Goal: Task Accomplishment & Management: Use online tool/utility

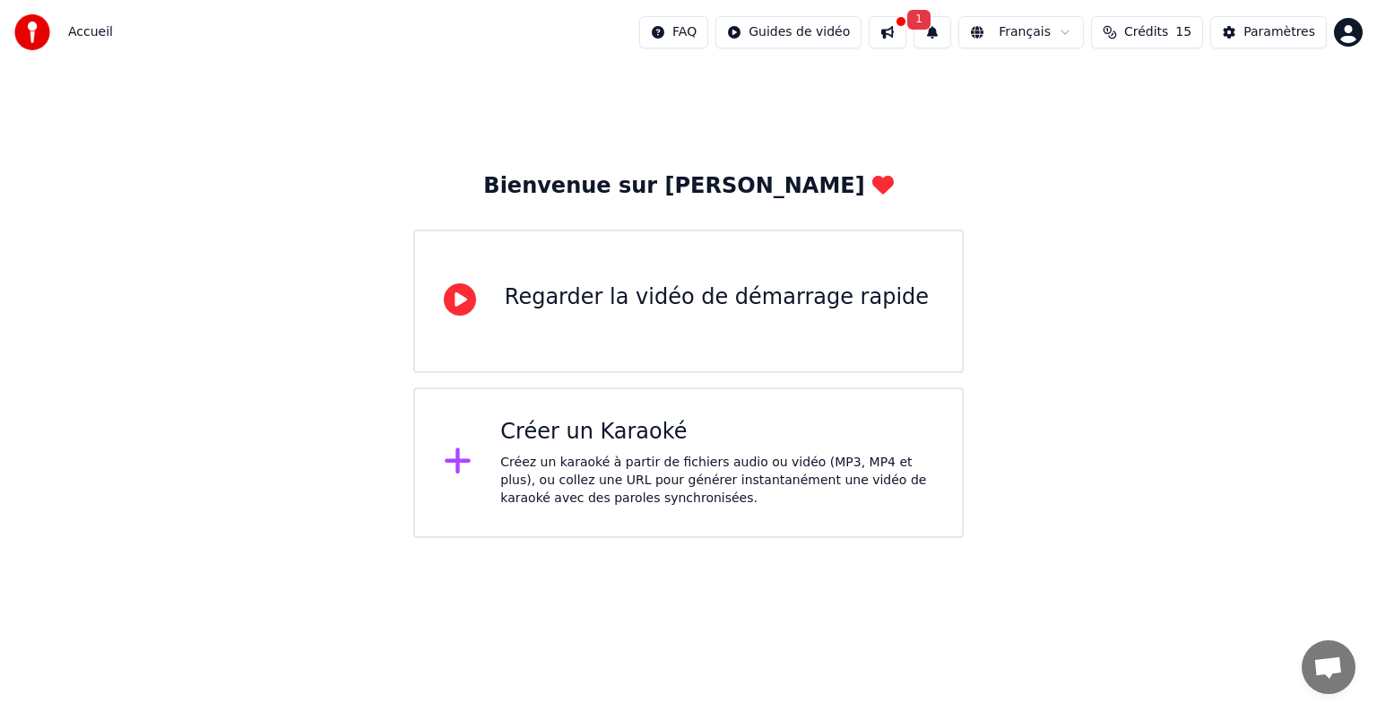
click at [675, 481] on div "Créez un karaoké à partir de fichiers audio ou vidéo (MP3, MP4 et plus), ou col…" at bounding box center [716, 481] width 433 height 54
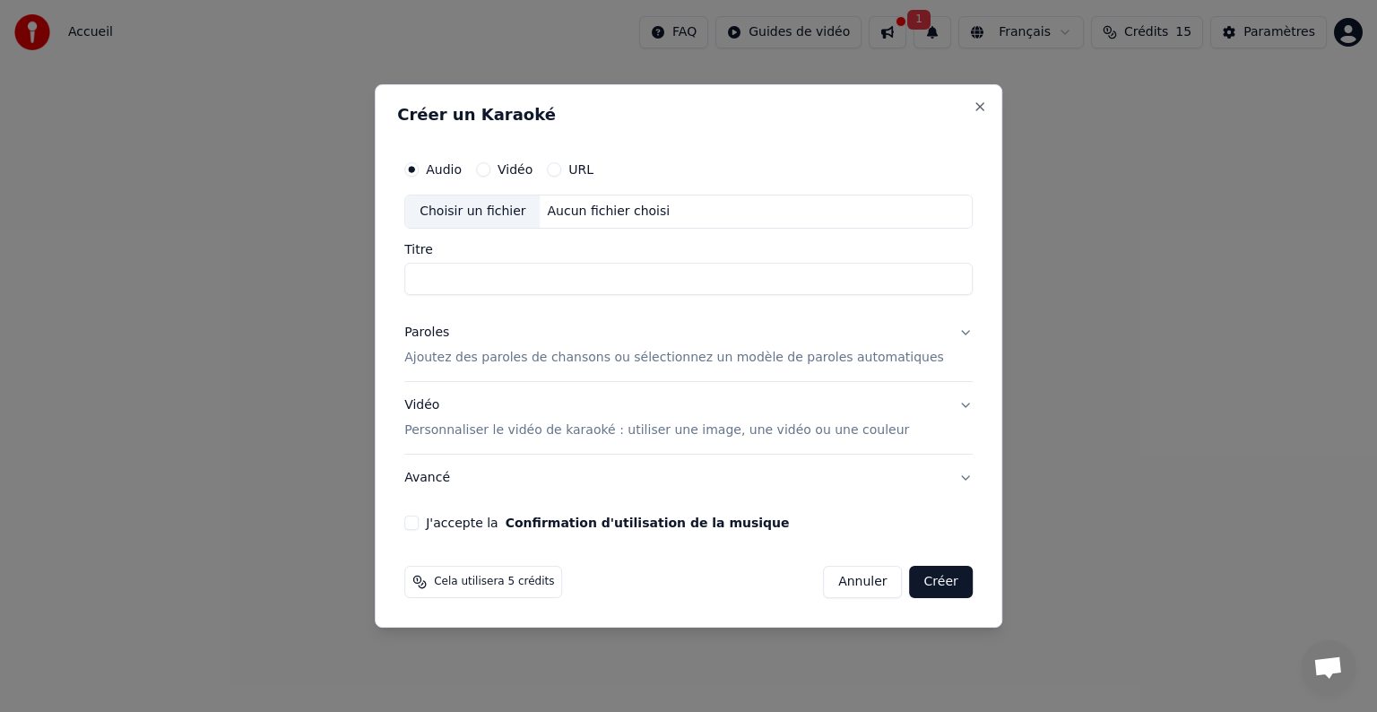
click at [490, 171] on button "Vidéo" at bounding box center [483, 169] width 14 height 14
click at [419, 174] on button "Audio" at bounding box center [411, 169] width 14 height 14
click at [463, 281] on input "Titre" at bounding box center [688, 279] width 568 height 32
type input "*********"
click at [505, 219] on div "Choisir un fichier" at bounding box center [472, 211] width 134 height 32
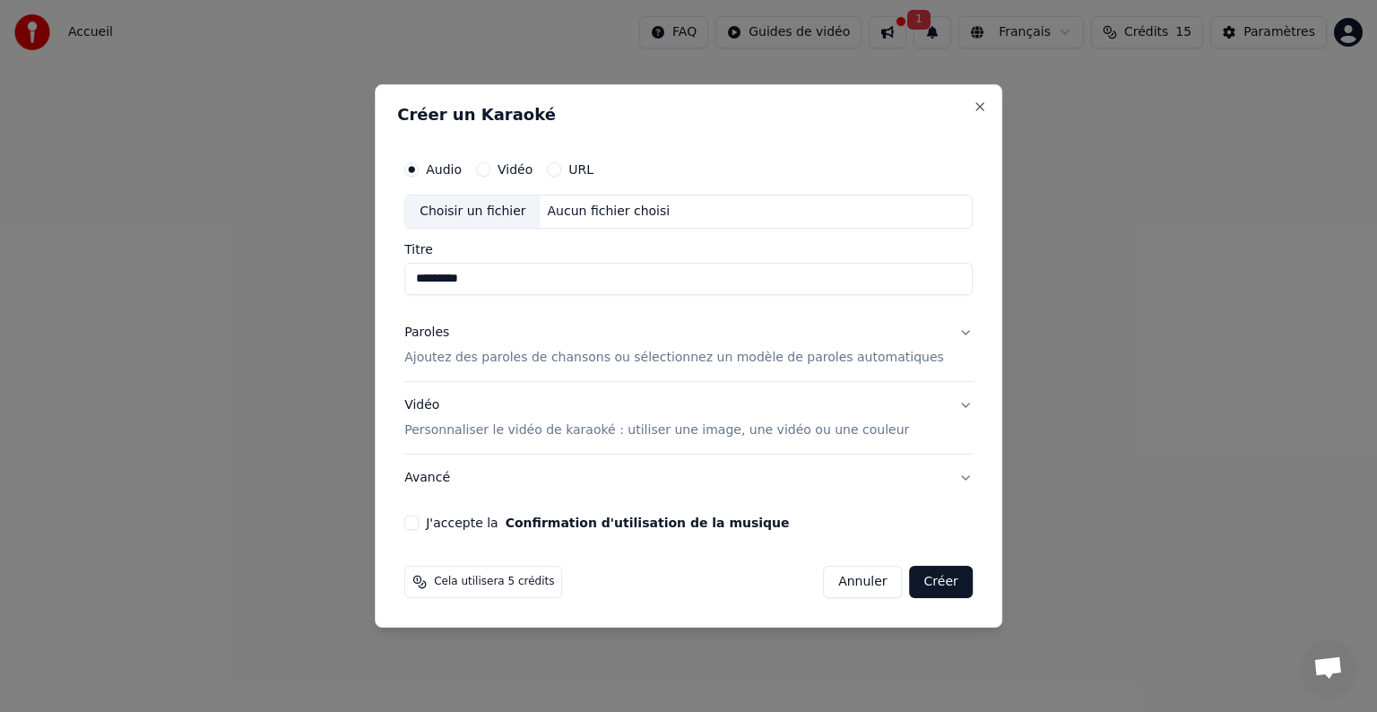
click at [494, 211] on div "Choisir un fichier" at bounding box center [472, 211] width 134 height 32
click at [828, 357] on p "Ajoutez des paroles de chansons ou sélectionnez un modèle de paroles automatiqu…" at bounding box center [674, 358] width 540 height 18
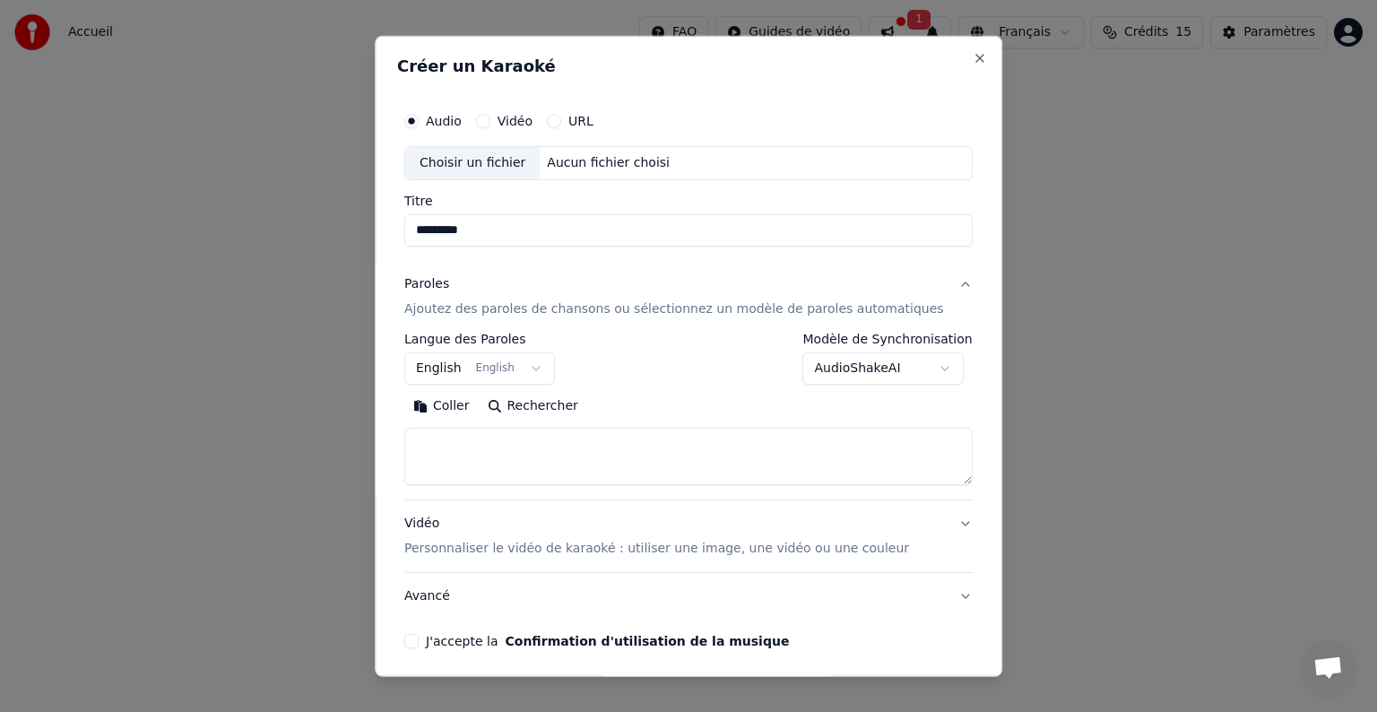
click at [618, 167] on div "Aucun fichier choisi" at bounding box center [609, 163] width 137 height 18
click at [591, 165] on div "Aucun fichier choisi" at bounding box center [609, 163] width 137 height 18
click at [498, 163] on div "Choisir un fichier" at bounding box center [472, 163] width 134 height 32
click at [543, 369] on button "English English" at bounding box center [479, 368] width 151 height 32
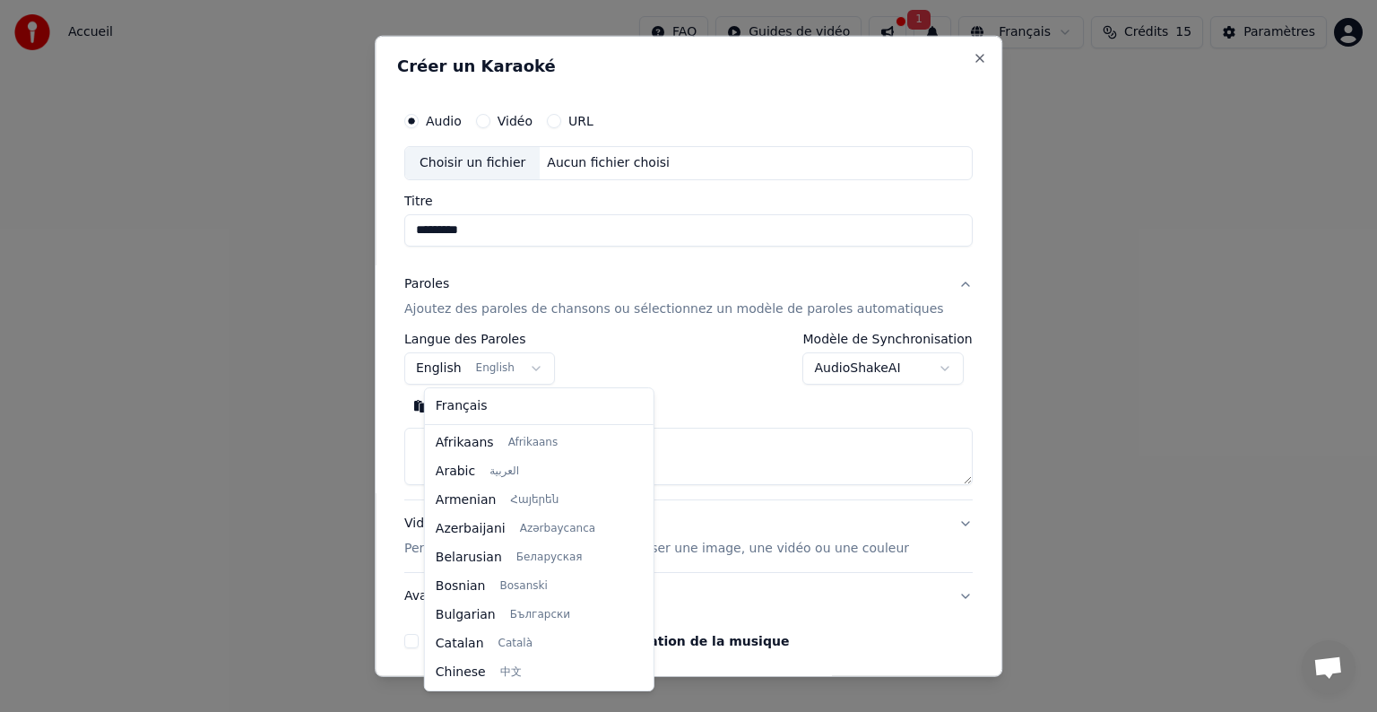
scroll to position [143, 0]
select select "**"
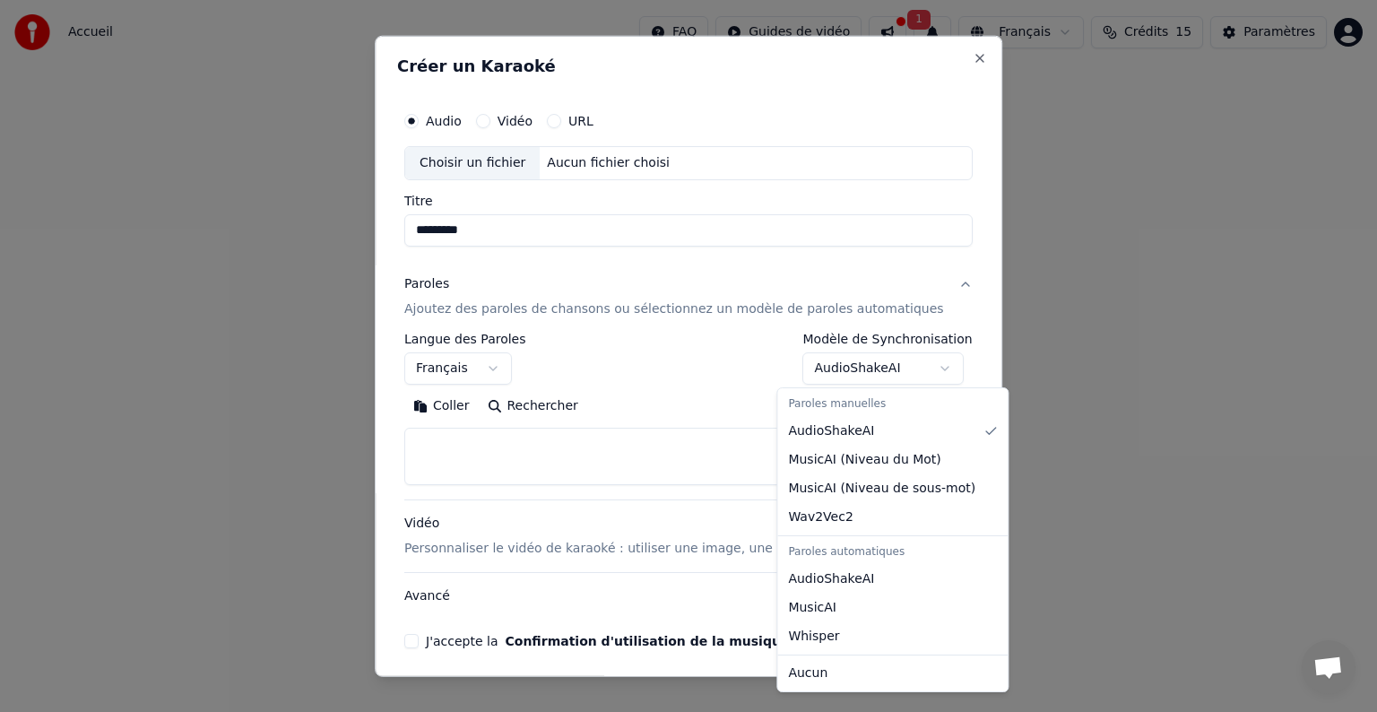
click at [921, 366] on body "**********" at bounding box center [688, 269] width 1377 height 538
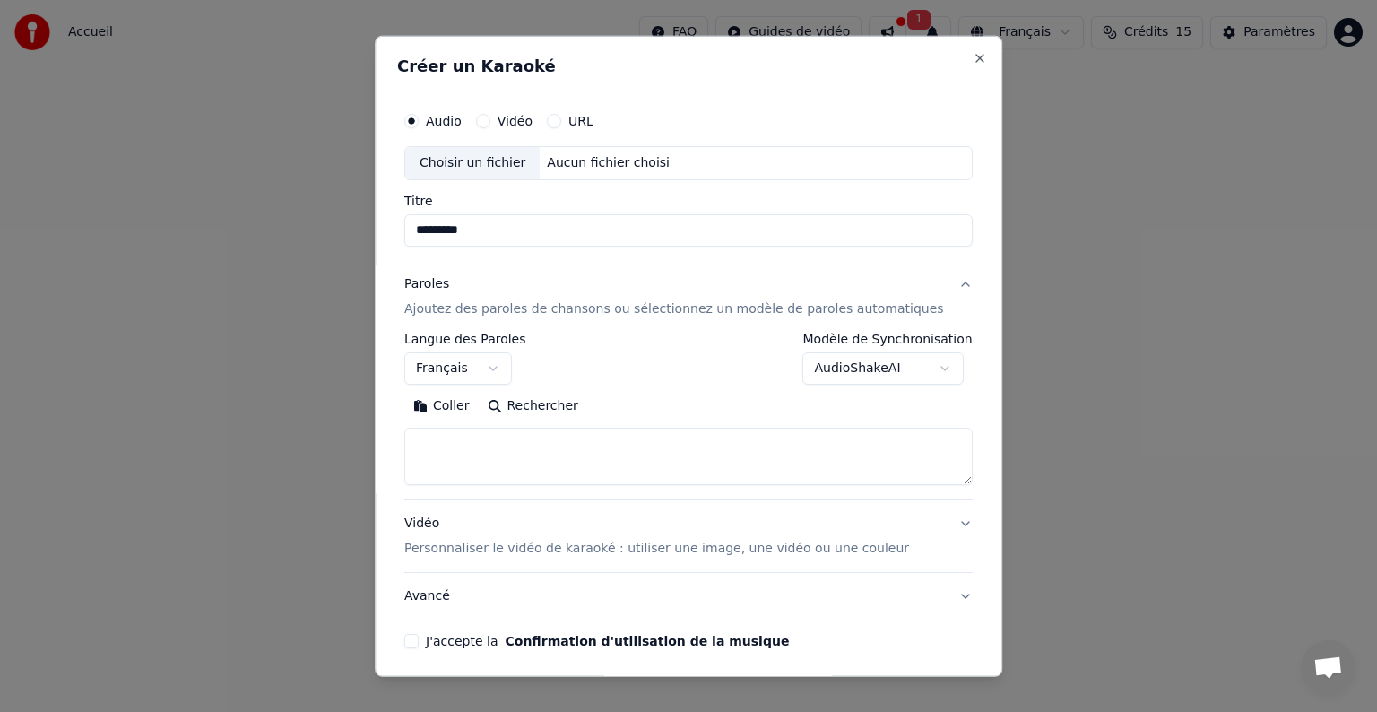
click at [534, 409] on button "Rechercher" at bounding box center [533, 406] width 108 height 29
click at [474, 163] on div "Choisir un fichier" at bounding box center [472, 163] width 134 height 32
type input "**********"
click at [464, 440] on textarea at bounding box center [688, 456] width 568 height 57
click at [459, 405] on button "Coller" at bounding box center [441, 406] width 74 height 29
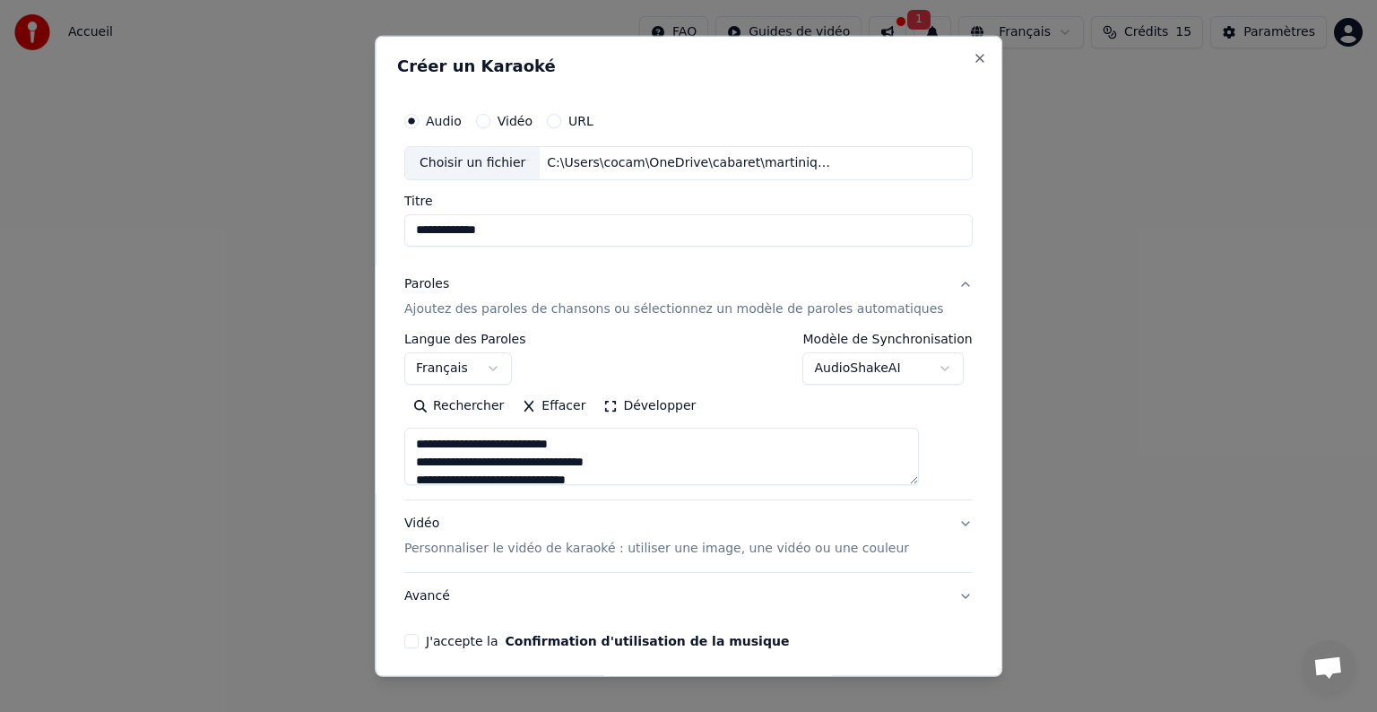
type textarea "**********"
drag, startPoint x: 436, startPoint y: 440, endPoint x: 685, endPoint y: 463, distance: 250.3
click at [685, 463] on textarea "**********" at bounding box center [661, 456] width 515 height 57
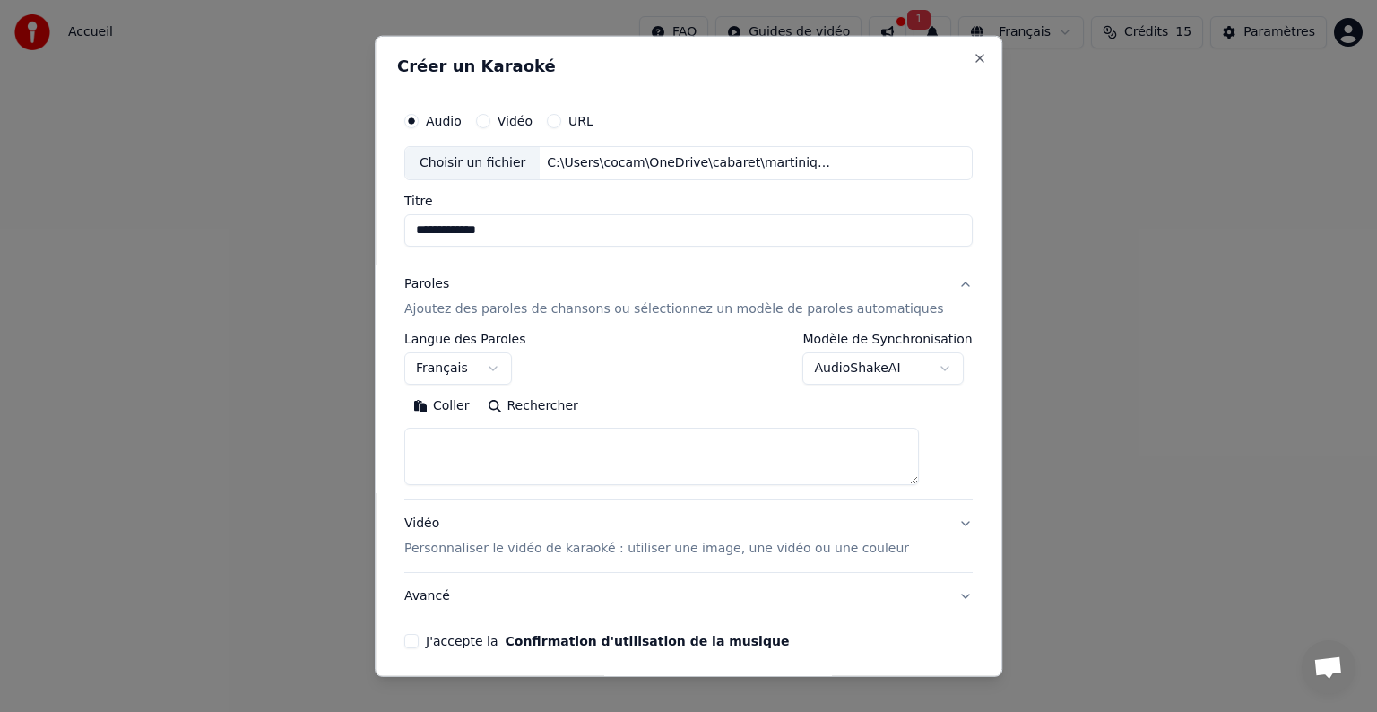
click at [446, 441] on textarea at bounding box center [661, 456] width 515 height 57
click at [465, 405] on button "Coller" at bounding box center [441, 406] width 74 height 29
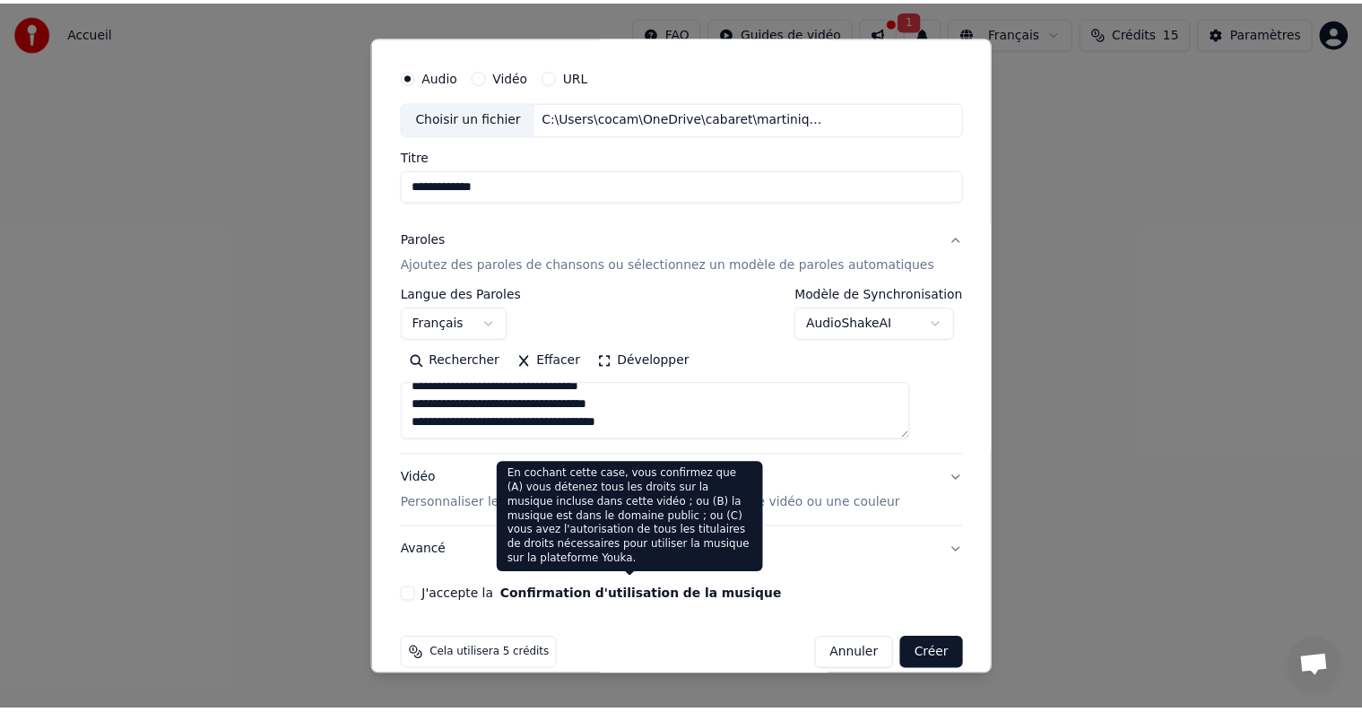
scroll to position [68, 0]
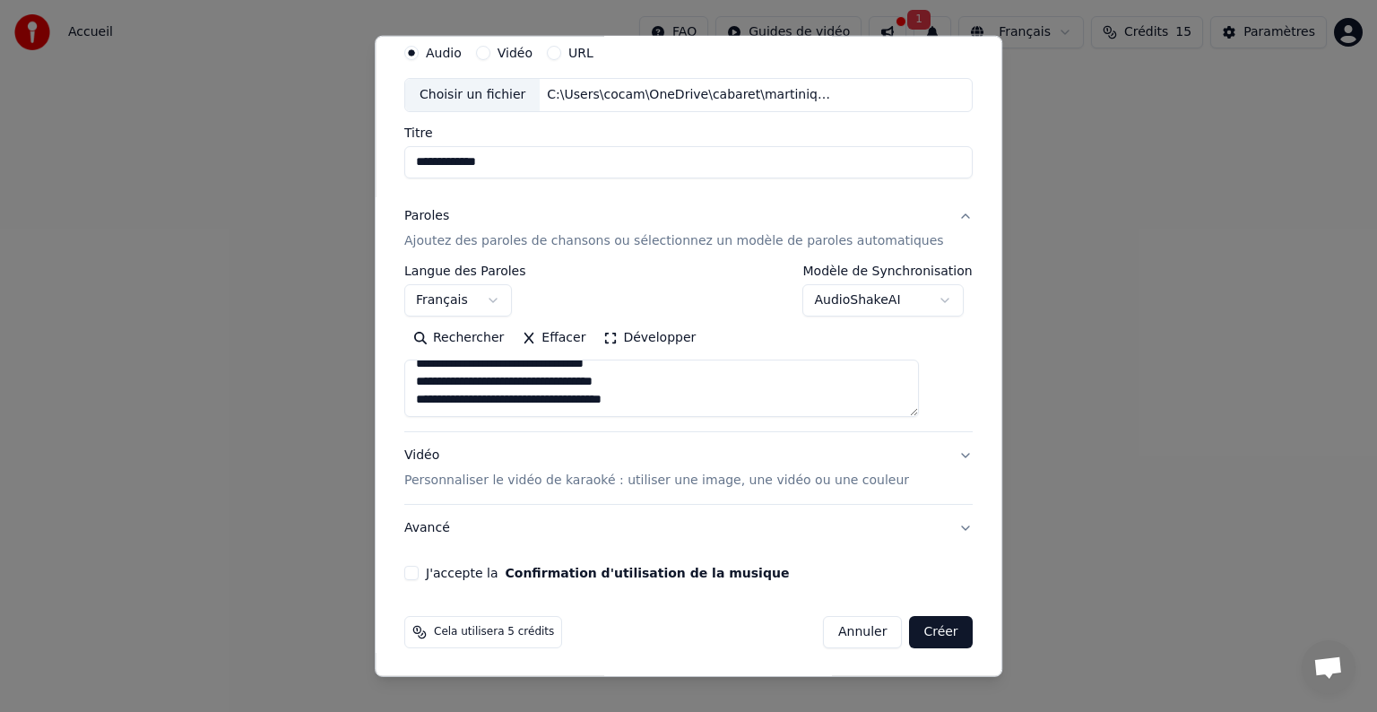
click at [915, 631] on button "Créer" at bounding box center [941, 632] width 63 height 32
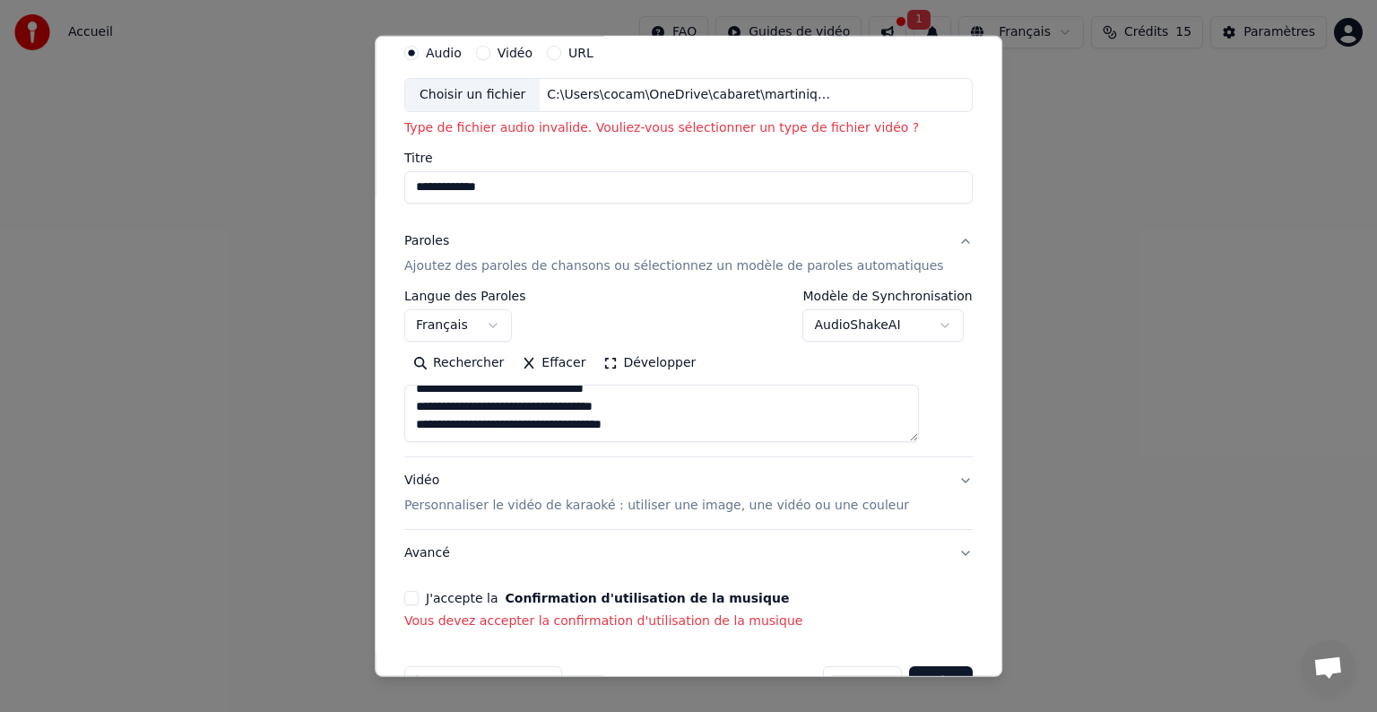
drag, startPoint x: 430, startPoint y: 595, endPoint x: 455, endPoint y: 612, distance: 30.3
click at [419, 595] on button "J'accepte la Confirmation d'utilisation de la musique" at bounding box center [411, 598] width 14 height 14
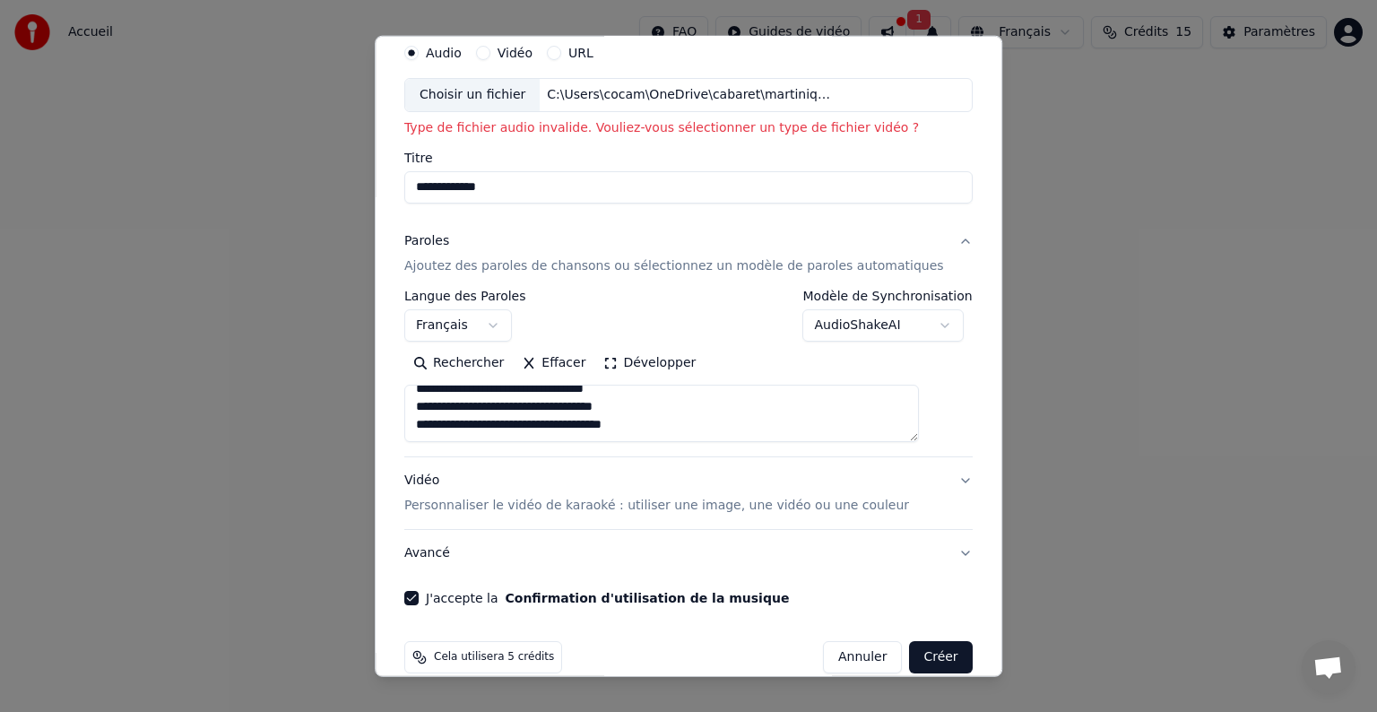
click at [910, 656] on button "Créer" at bounding box center [941, 657] width 63 height 32
type textarea "**********"
click at [527, 54] on label "Vidéo" at bounding box center [515, 53] width 35 height 13
click at [490, 54] on button "Vidéo" at bounding box center [483, 53] width 14 height 14
click at [506, 93] on div "Choisir un fichier" at bounding box center [472, 95] width 134 height 32
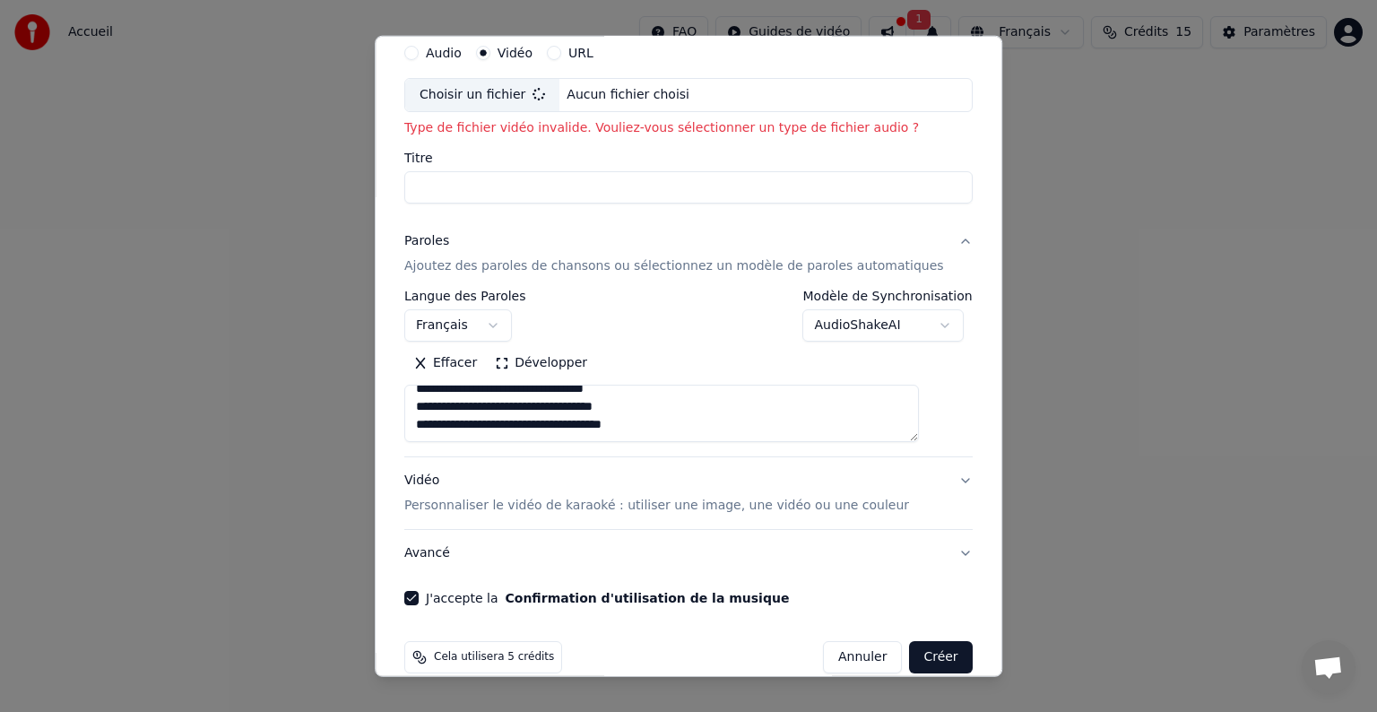
type textarea "**********"
type input "**********"
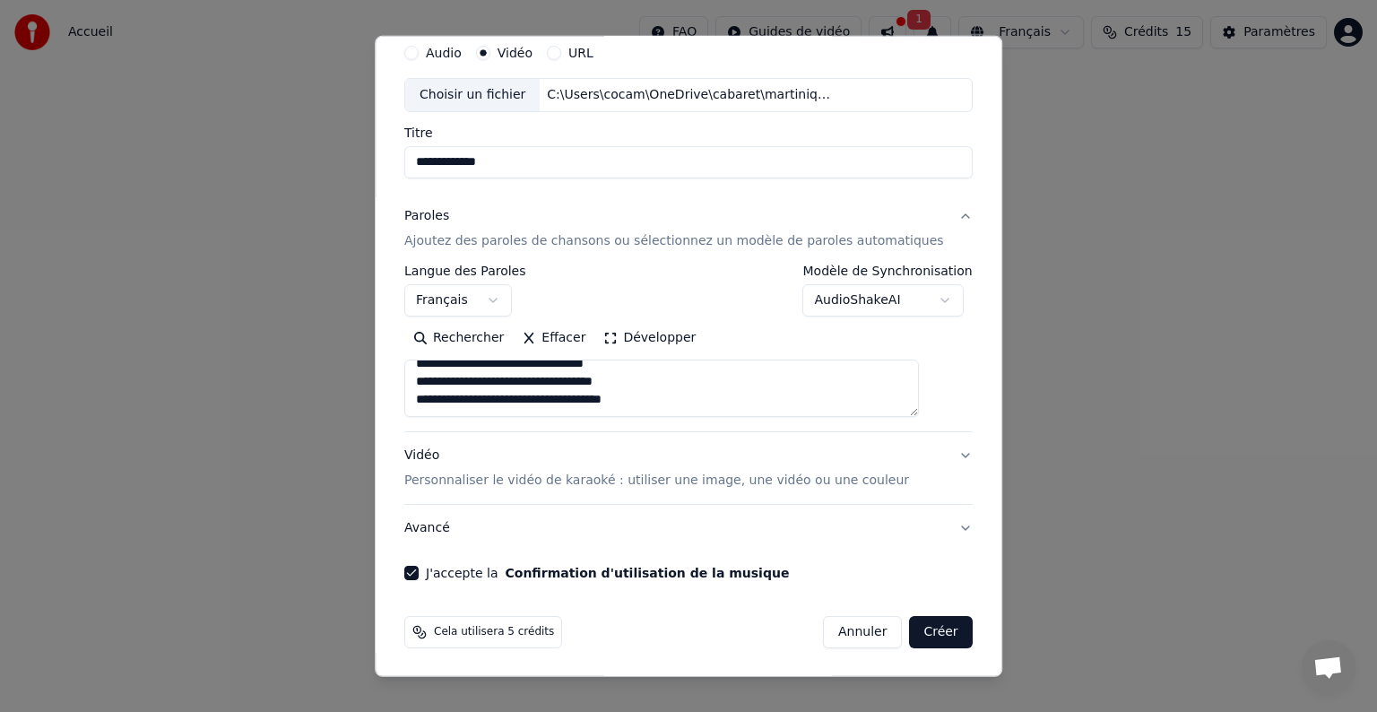
click at [910, 630] on button "Créer" at bounding box center [941, 632] width 63 height 32
type textarea "**********"
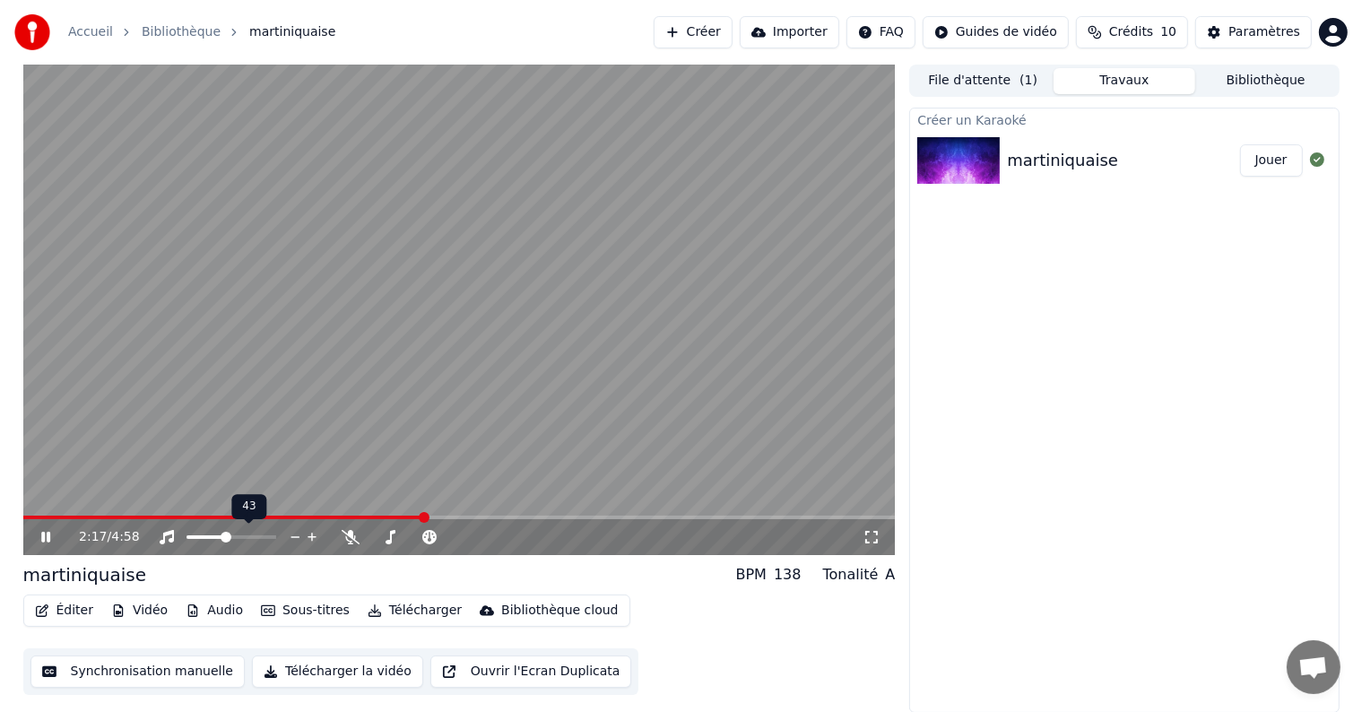
click at [225, 542] on span at bounding box center [226, 537] width 11 height 11
click at [311, 539] on icon at bounding box center [312, 537] width 9 height 9
click at [370, 537] on span at bounding box center [375, 537] width 11 height 11
click at [432, 539] on icon at bounding box center [429, 537] width 14 height 14
click at [429, 534] on icon at bounding box center [429, 537] width 18 height 14
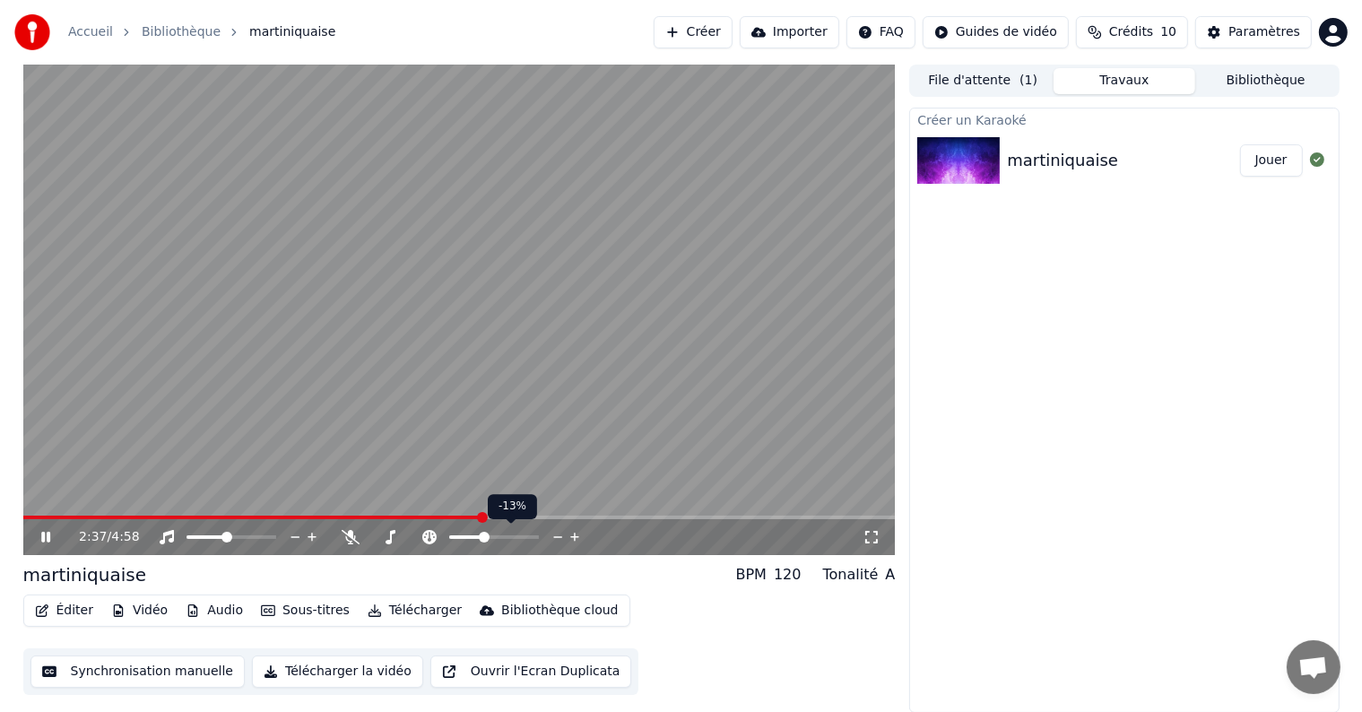
click at [482, 535] on span at bounding box center [484, 537] width 11 height 11
click at [481, 538] on span at bounding box center [484, 537] width 11 height 11
click at [1267, 30] on div "Paramètres" at bounding box center [1264, 32] width 72 height 18
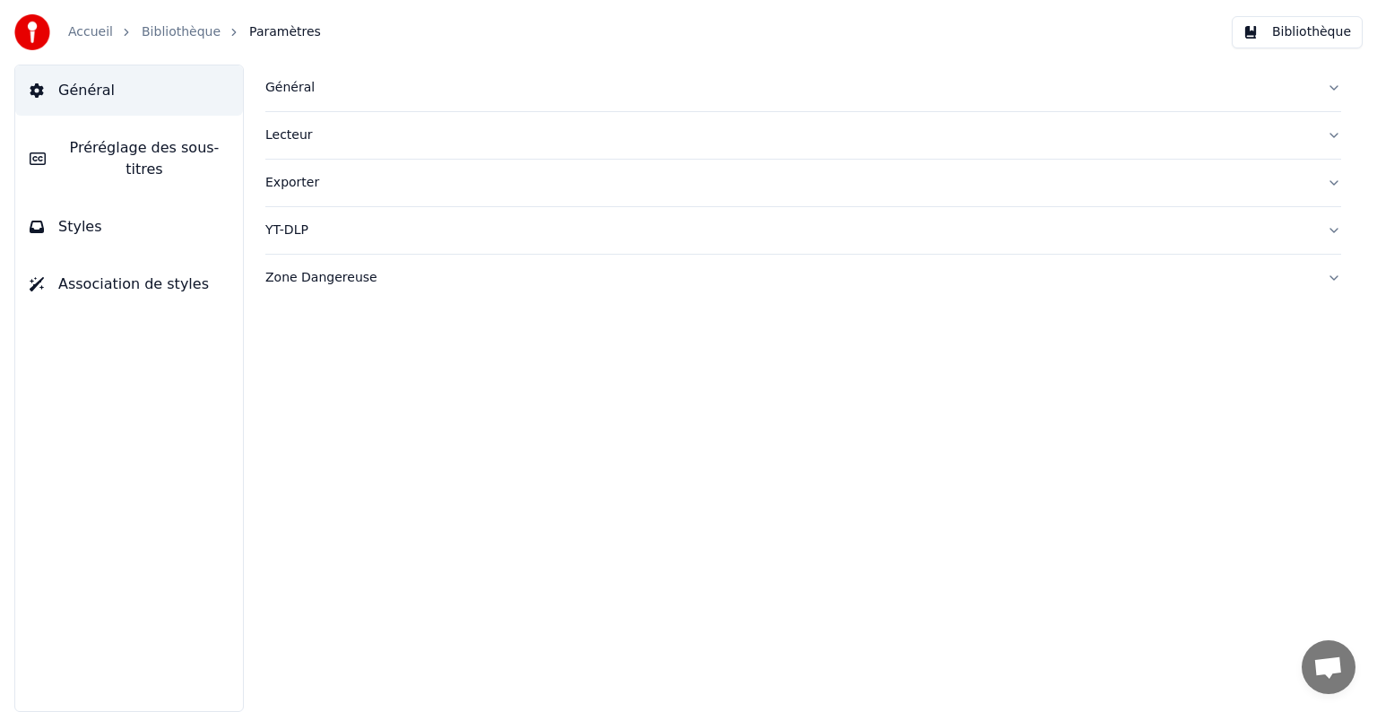
click at [99, 154] on span "Préréglage des sous-titres" at bounding box center [144, 158] width 169 height 43
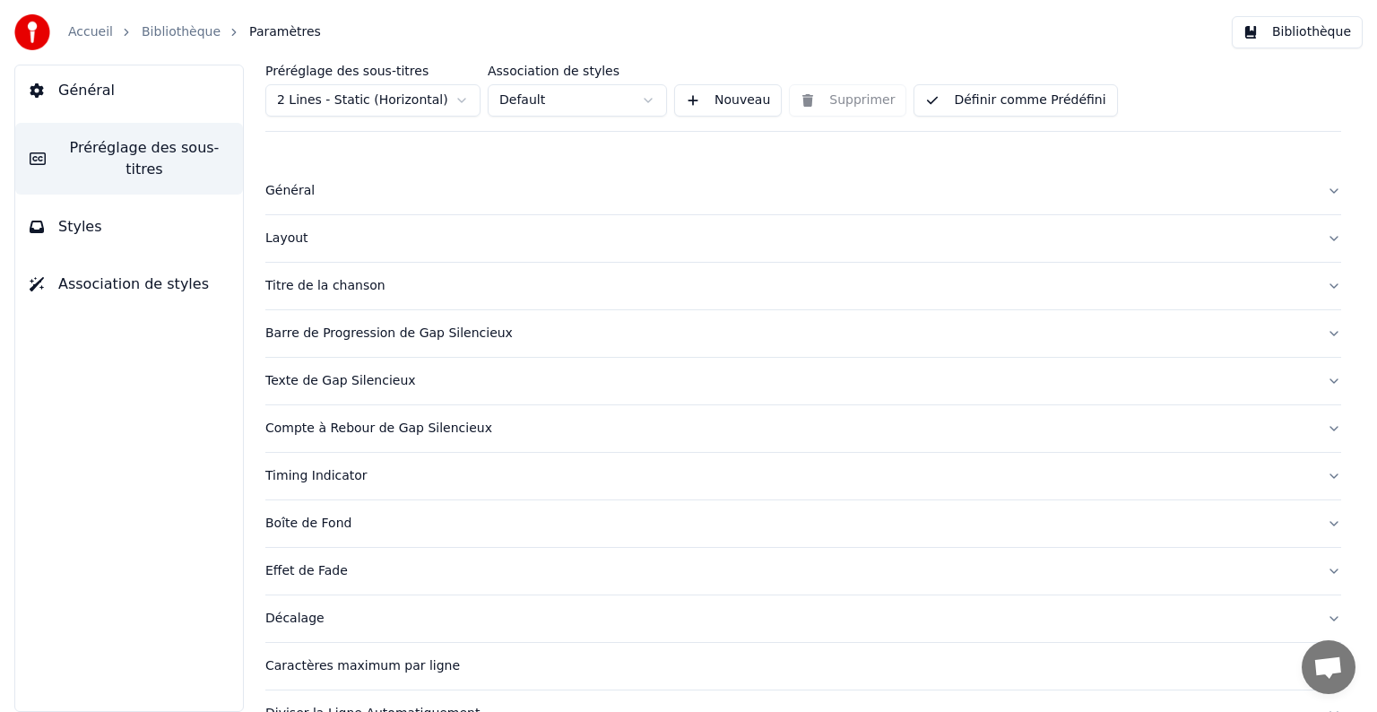
click at [320, 477] on div "Timing Indicator" at bounding box center [788, 476] width 1047 height 18
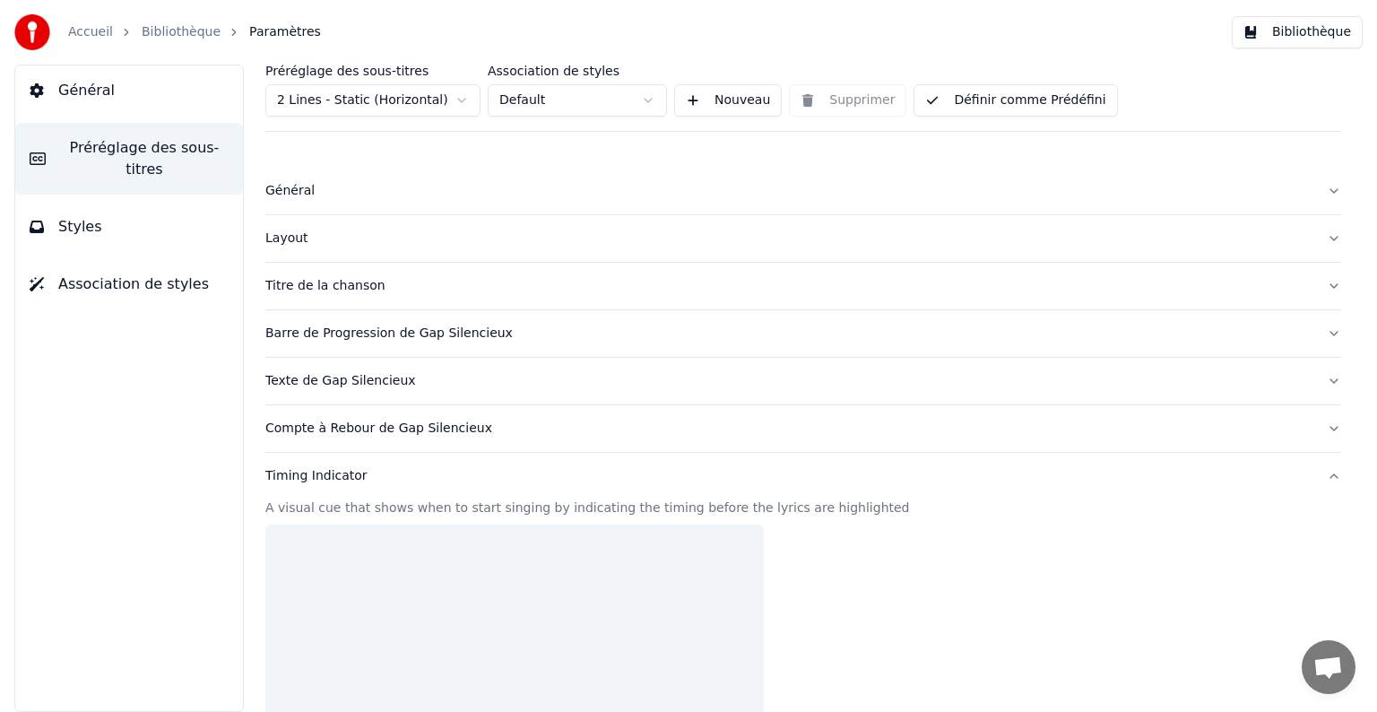
click at [320, 477] on div "Timing Indicator" at bounding box center [788, 476] width 1047 height 18
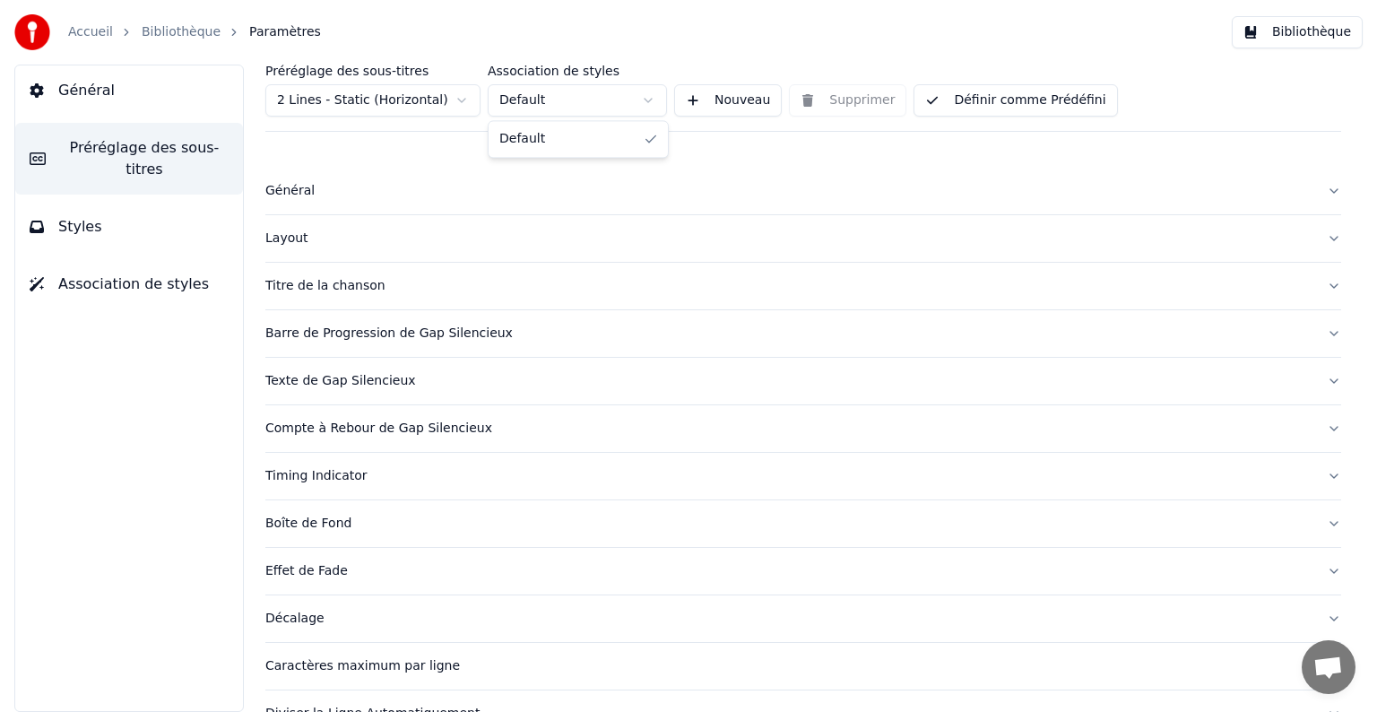
click at [559, 112] on html "Accueil Bibliothèque Paramètres Bibliothèque Général Préréglage des sous-titres…" at bounding box center [688, 356] width 1377 height 712
click at [464, 104] on html "Accueil Bibliothèque Paramètres Bibliothèque Général Préréglage des sous-titres…" at bounding box center [688, 356] width 1377 height 712
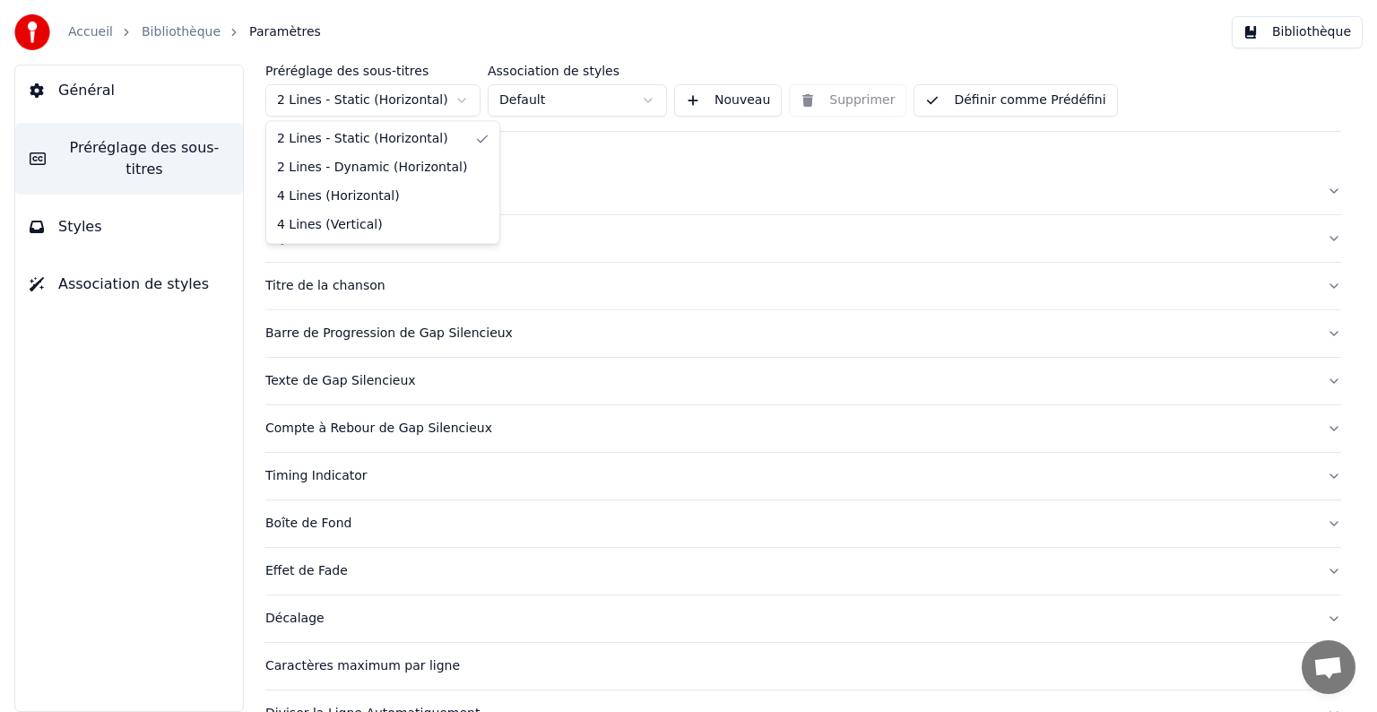
click at [464, 104] on html "Accueil Bibliothèque Paramètres Bibliothèque Général Préréglage des sous-titres…" at bounding box center [688, 356] width 1377 height 712
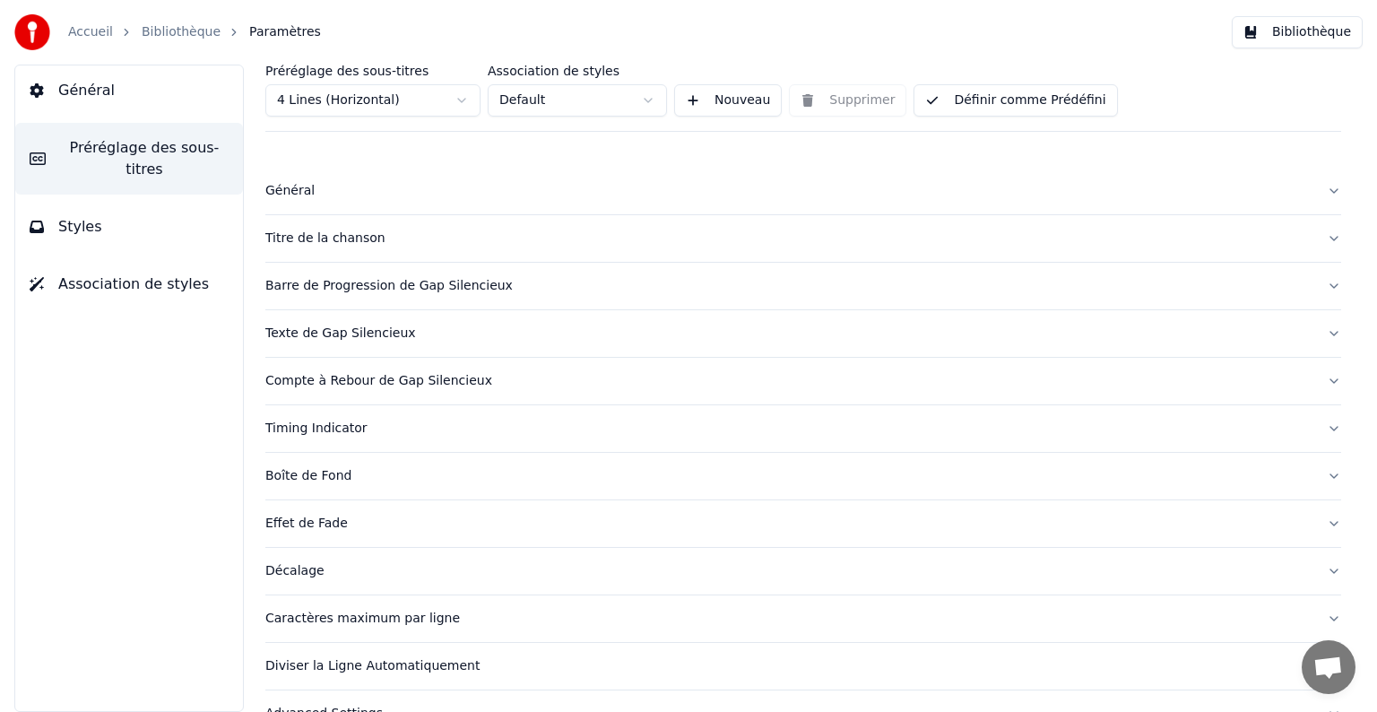
click at [401, 288] on div "Barre de Progression de Gap Silencieux" at bounding box center [788, 286] width 1047 height 18
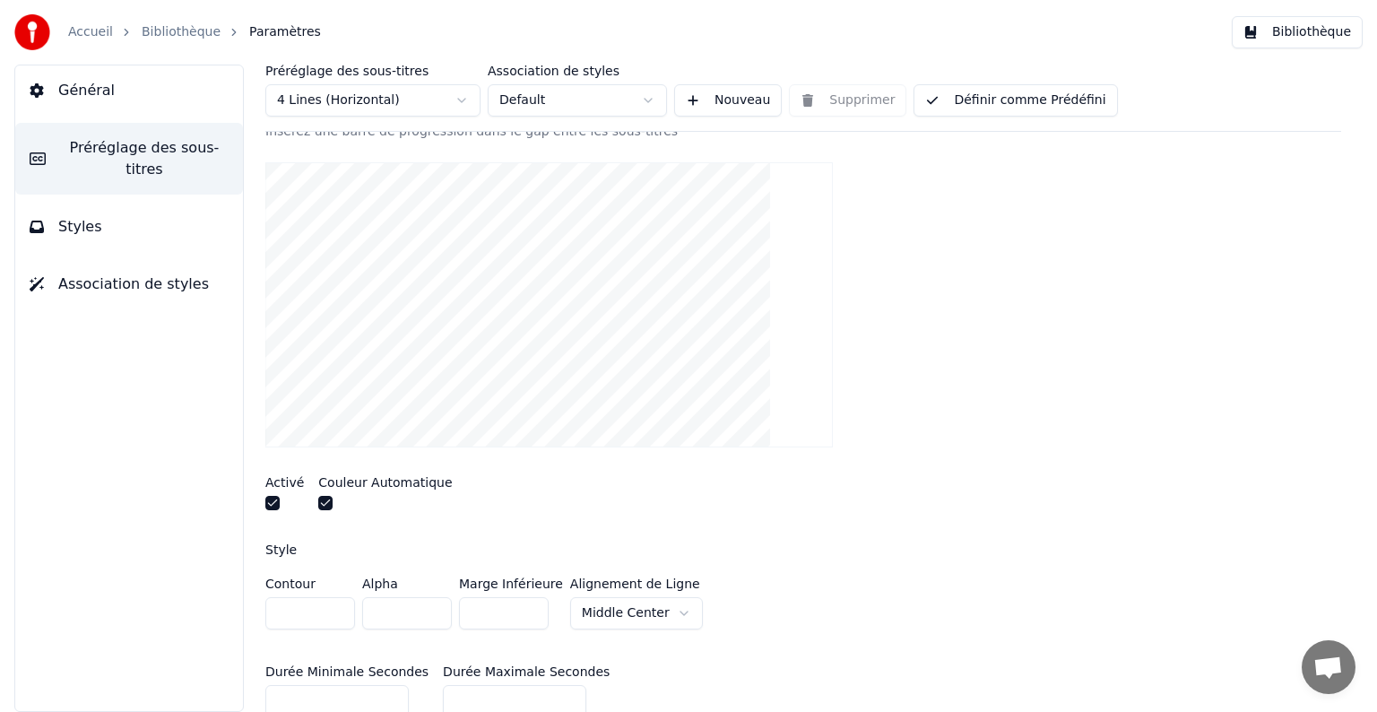
scroll to position [90, 0]
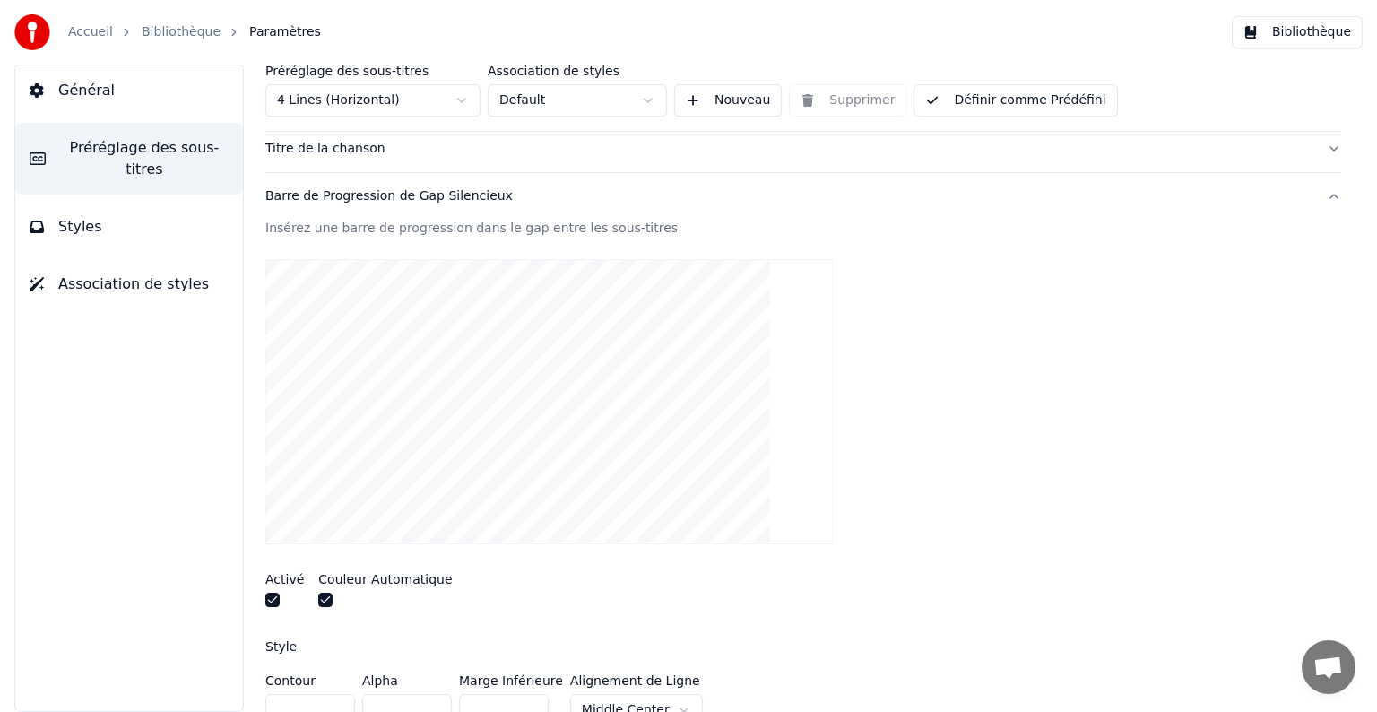
click at [470, 374] on video at bounding box center [549, 401] width 568 height 285
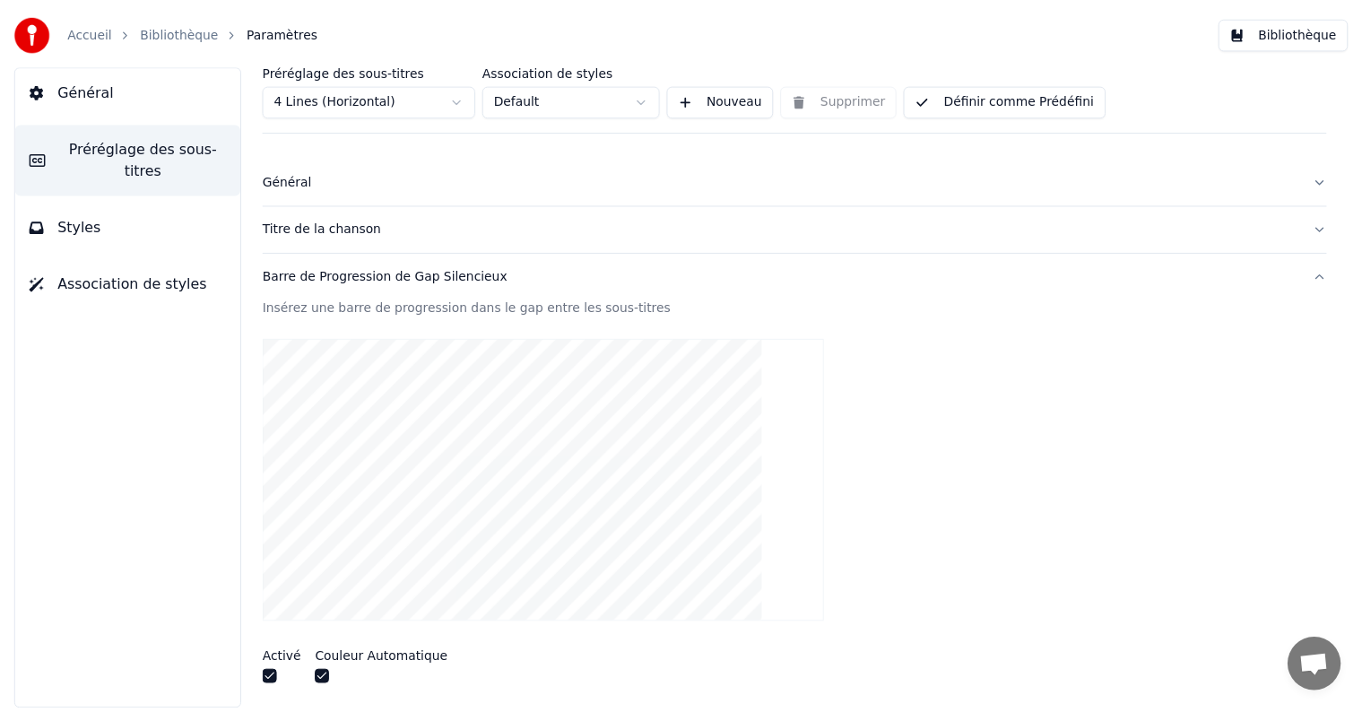
scroll to position [0, 0]
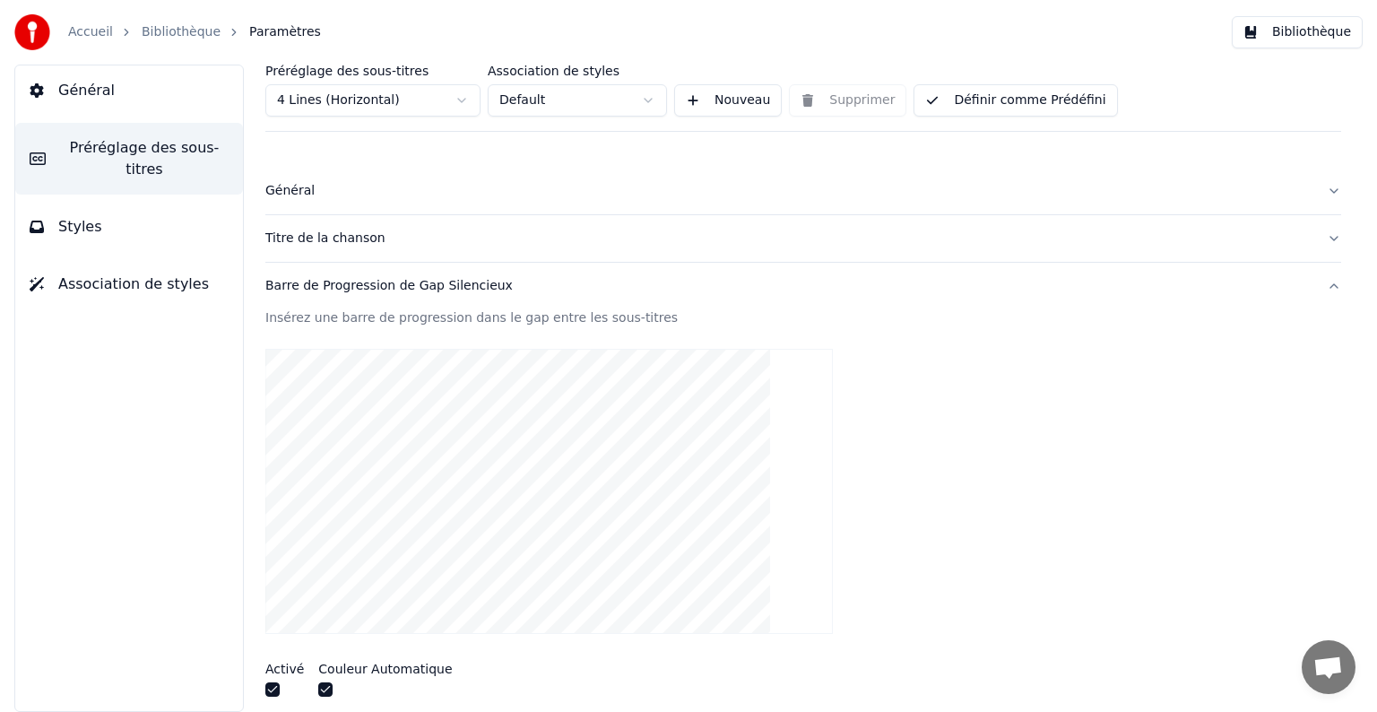
click at [1320, 27] on button "Bibliothèque" at bounding box center [1297, 32] width 131 height 32
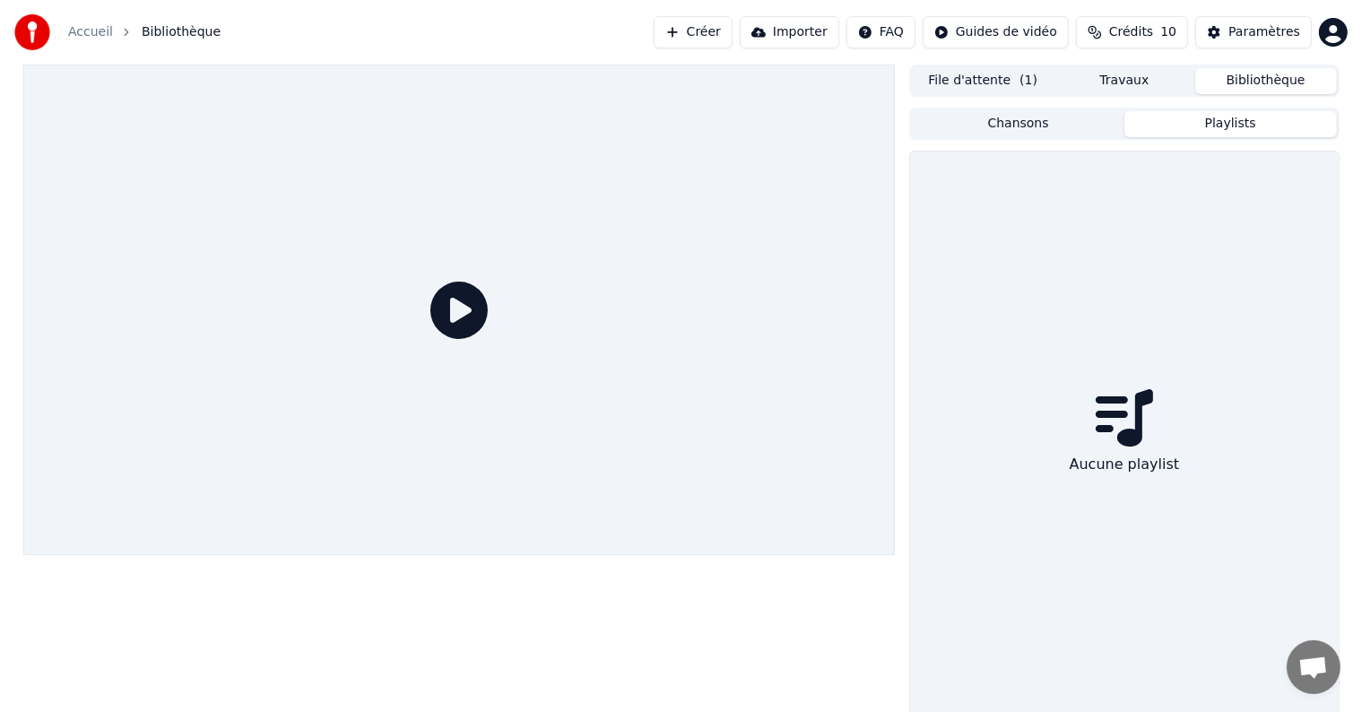
click at [1229, 126] on button "Playlists" at bounding box center [1230, 124] width 212 height 26
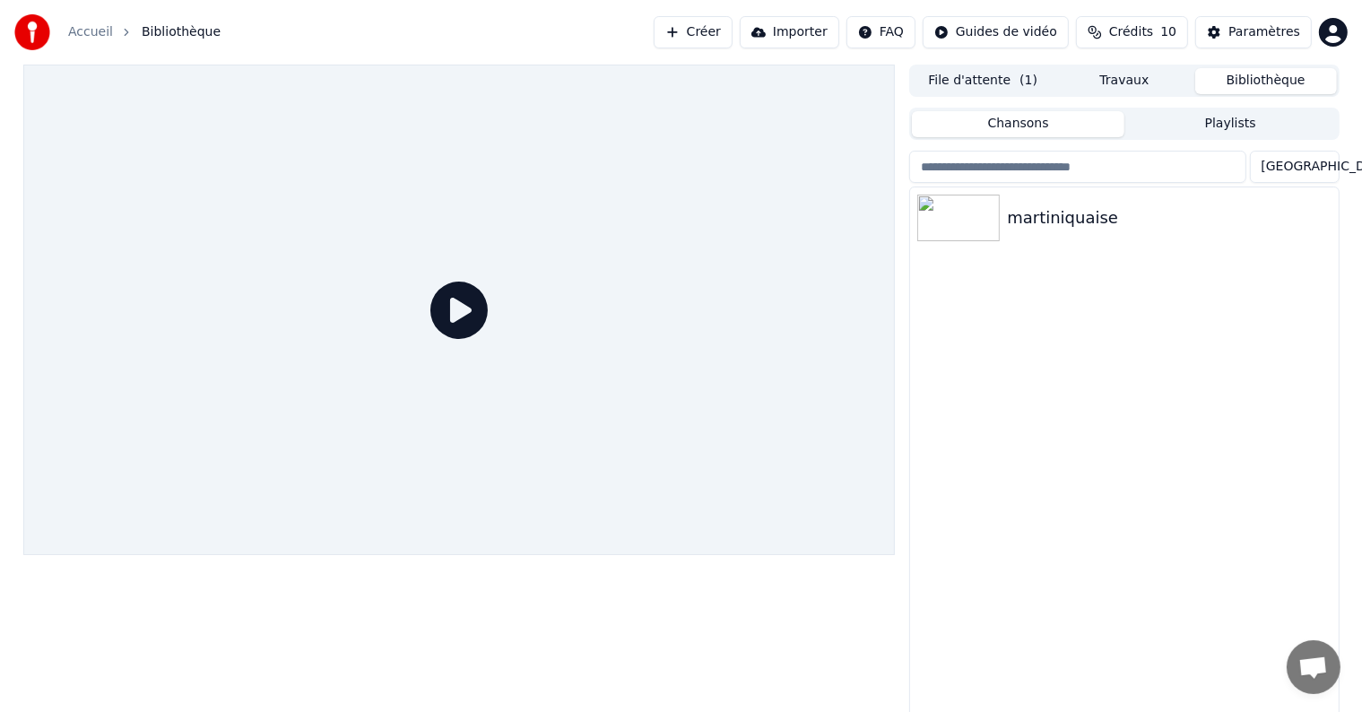
click at [1040, 126] on button "Chansons" at bounding box center [1018, 124] width 212 height 26
click at [985, 82] on button "File d'attente ( 1 )" at bounding box center [983, 81] width 142 height 26
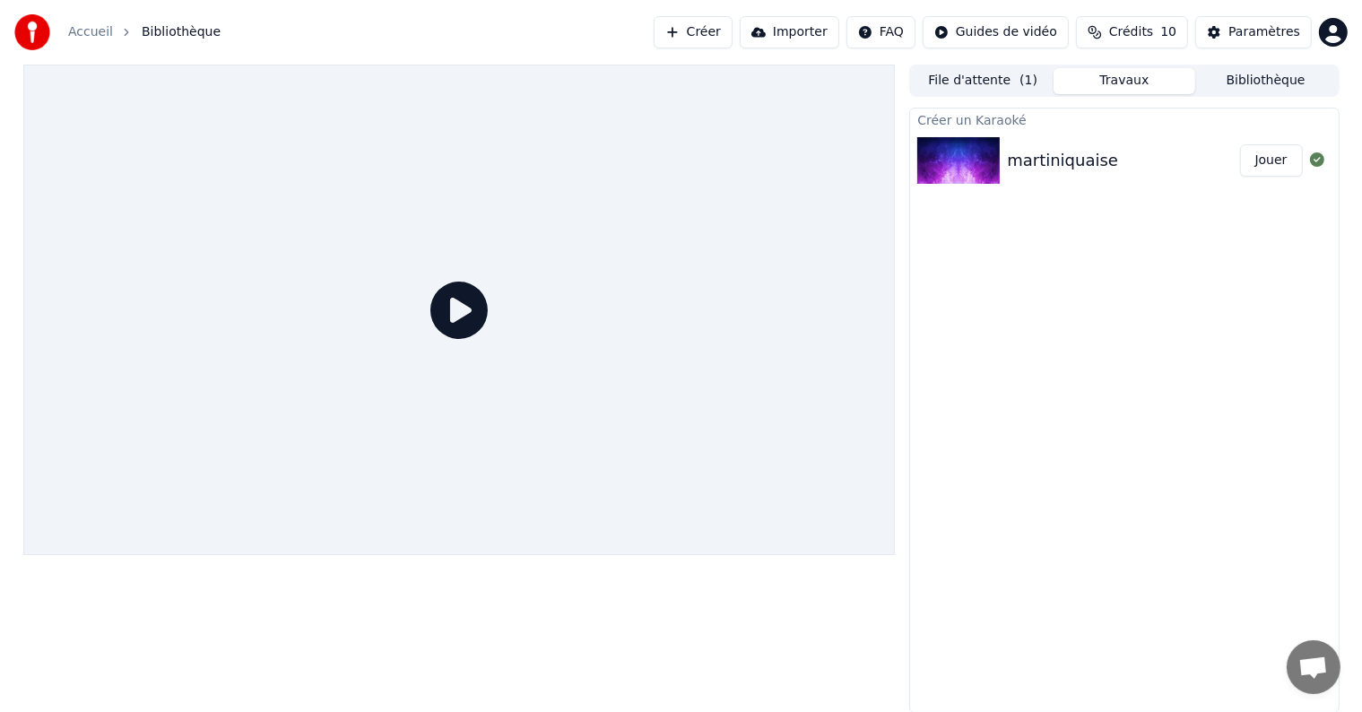
click at [1140, 82] on button "Travaux" at bounding box center [1124, 81] width 142 height 26
click at [1277, 164] on button "Jouer" at bounding box center [1271, 160] width 63 height 32
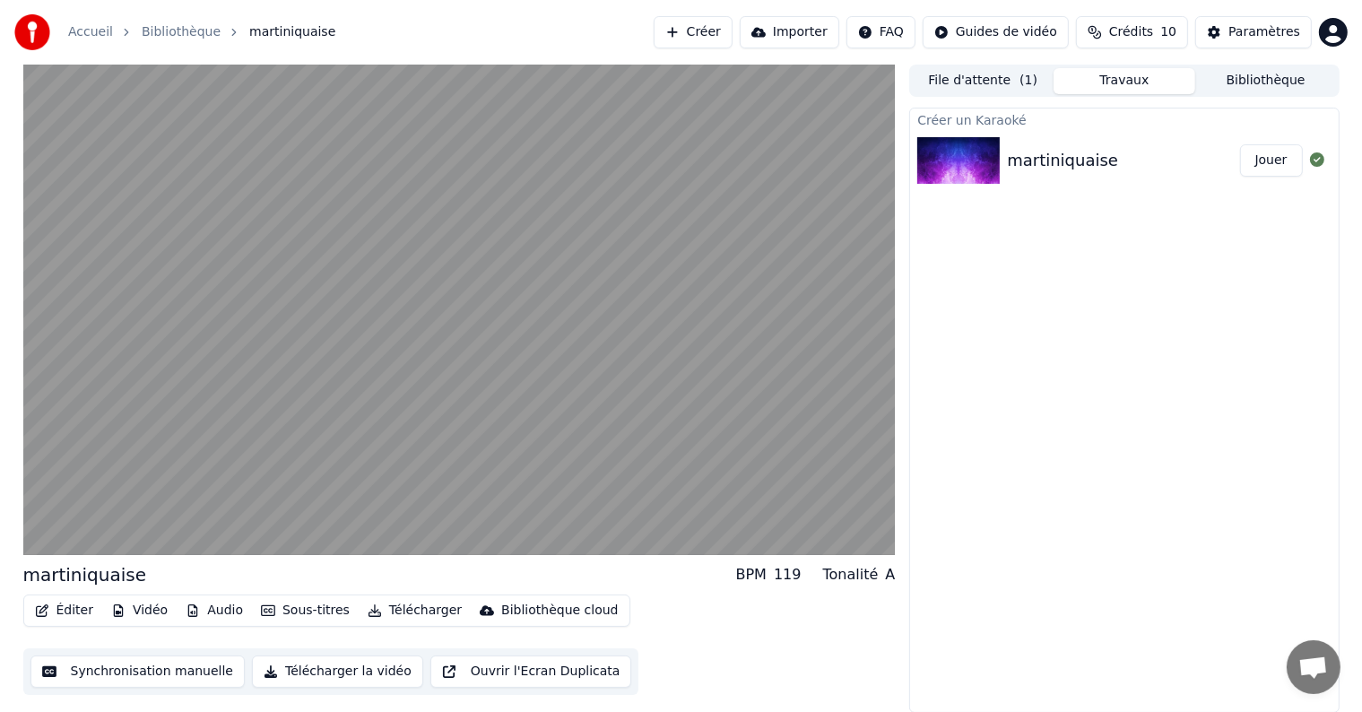
click at [160, 672] on button "Synchronisation manuelle" at bounding box center [137, 671] width 215 height 32
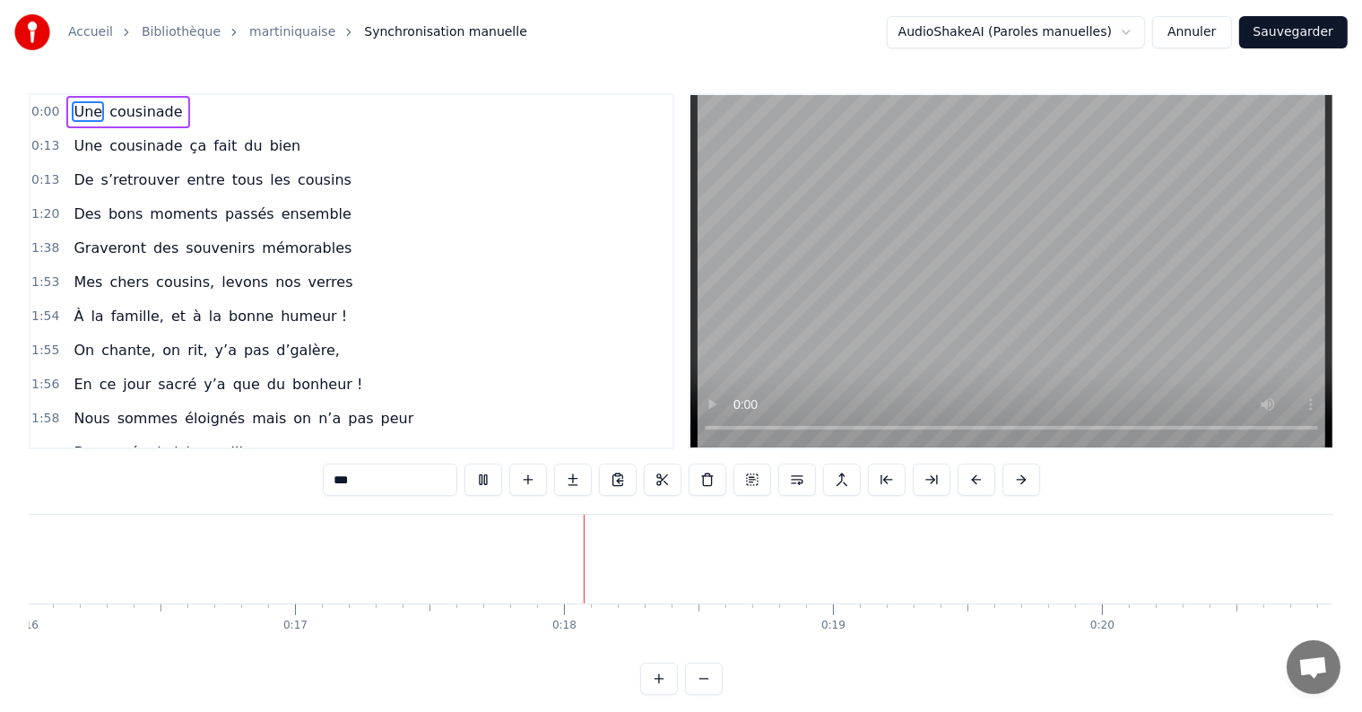
scroll to position [0, 4620]
click at [113, 273] on span "chers" at bounding box center [129, 282] width 43 height 21
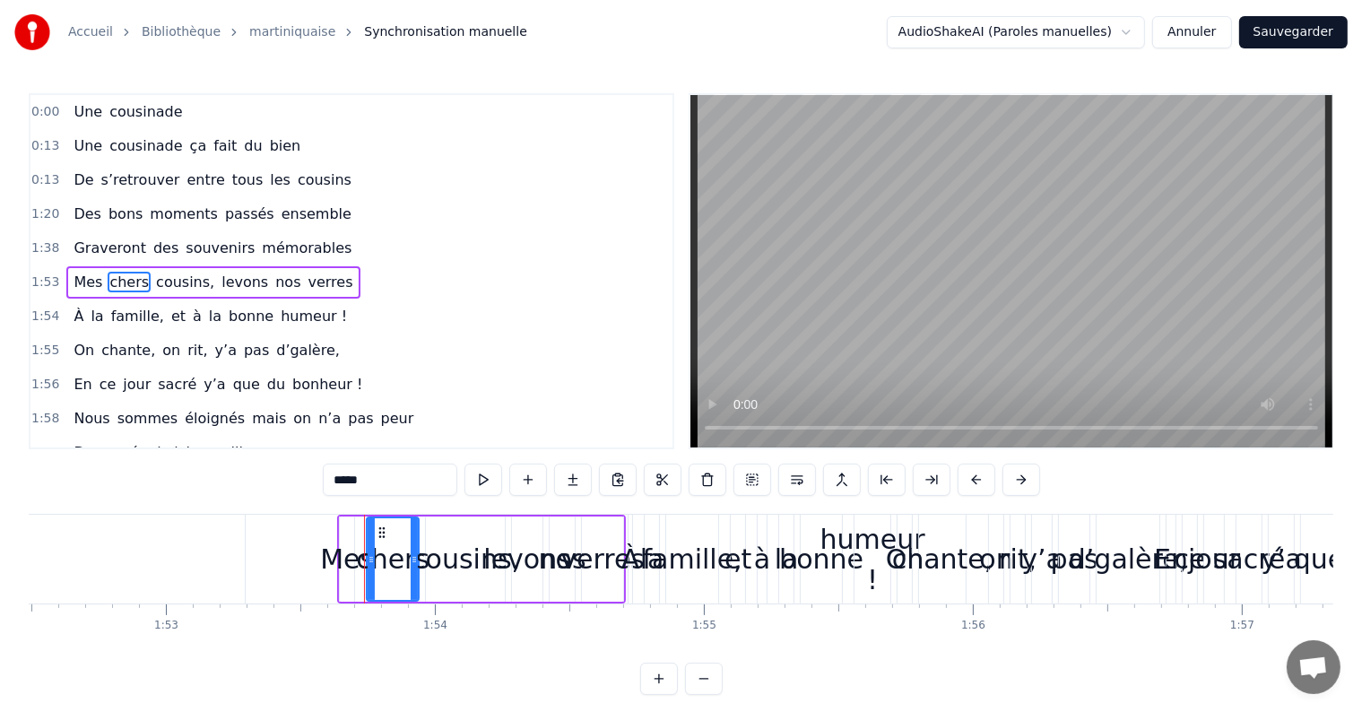
scroll to position [0, 30502]
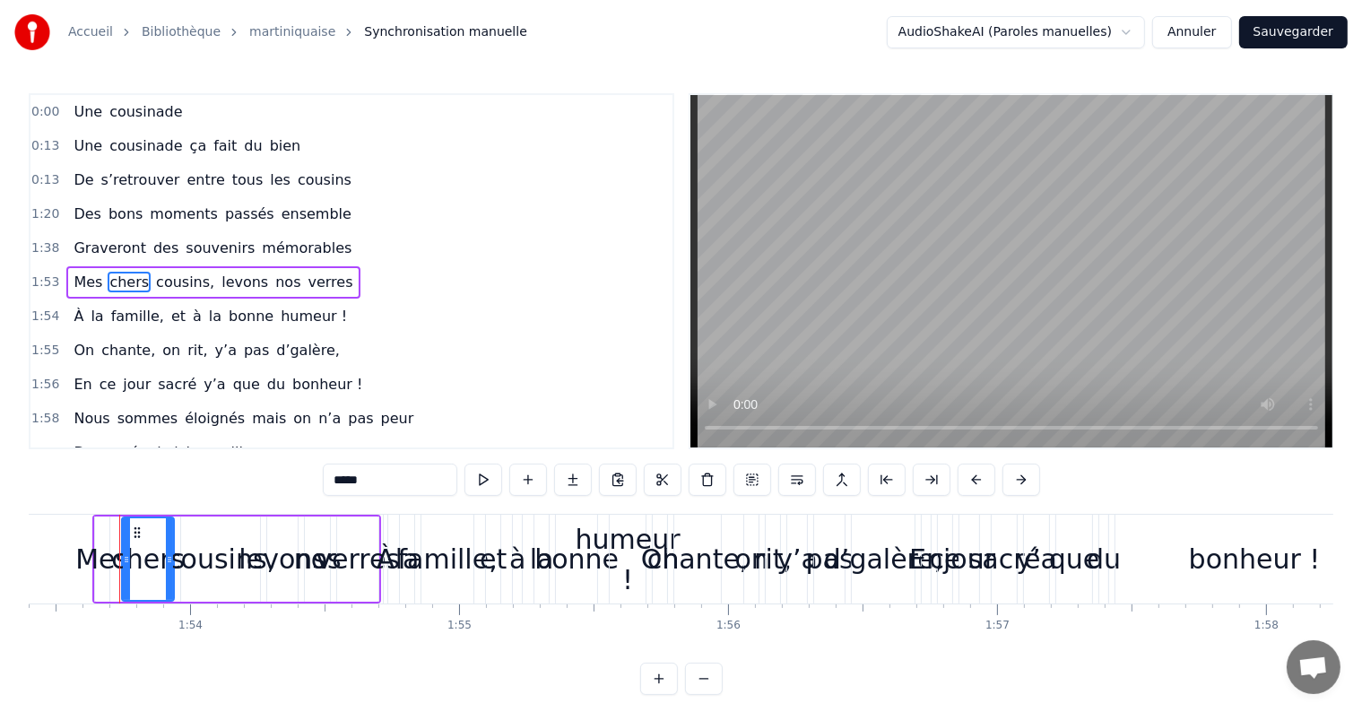
click at [220, 277] on span "levons" at bounding box center [245, 282] width 50 height 21
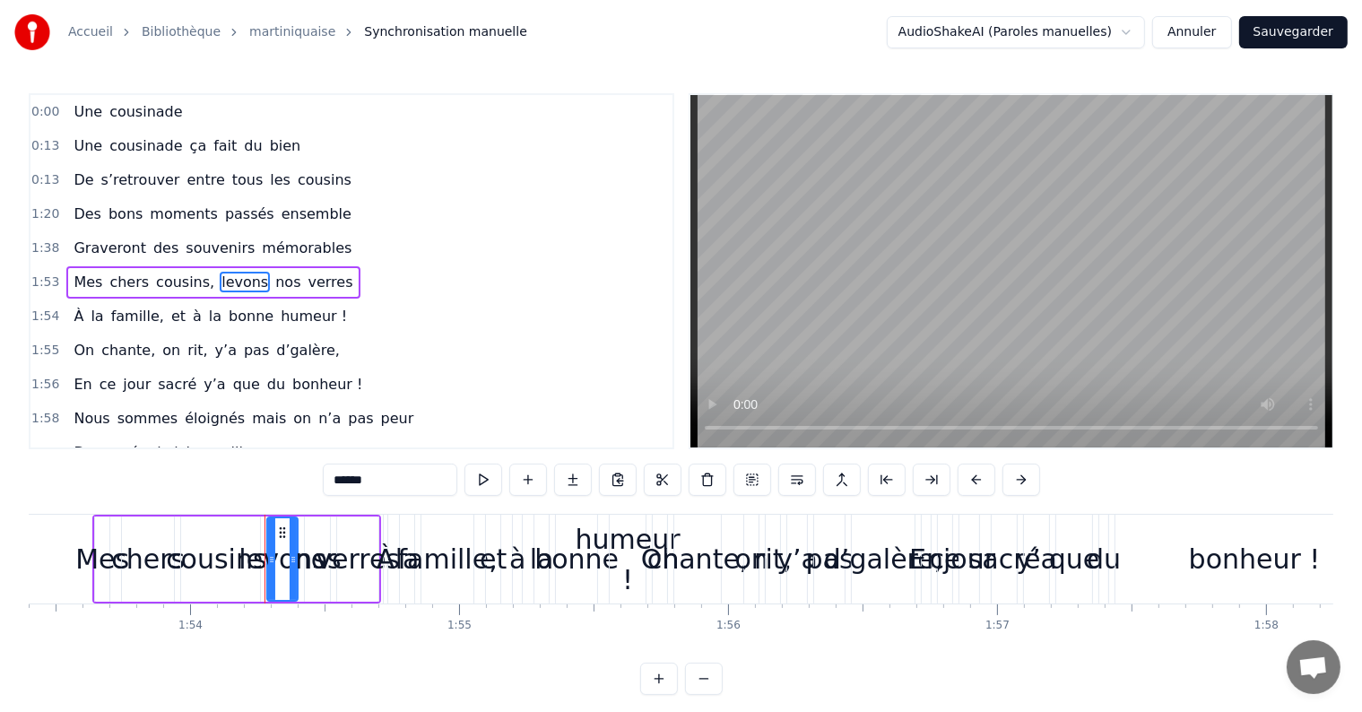
scroll to position [4, 0]
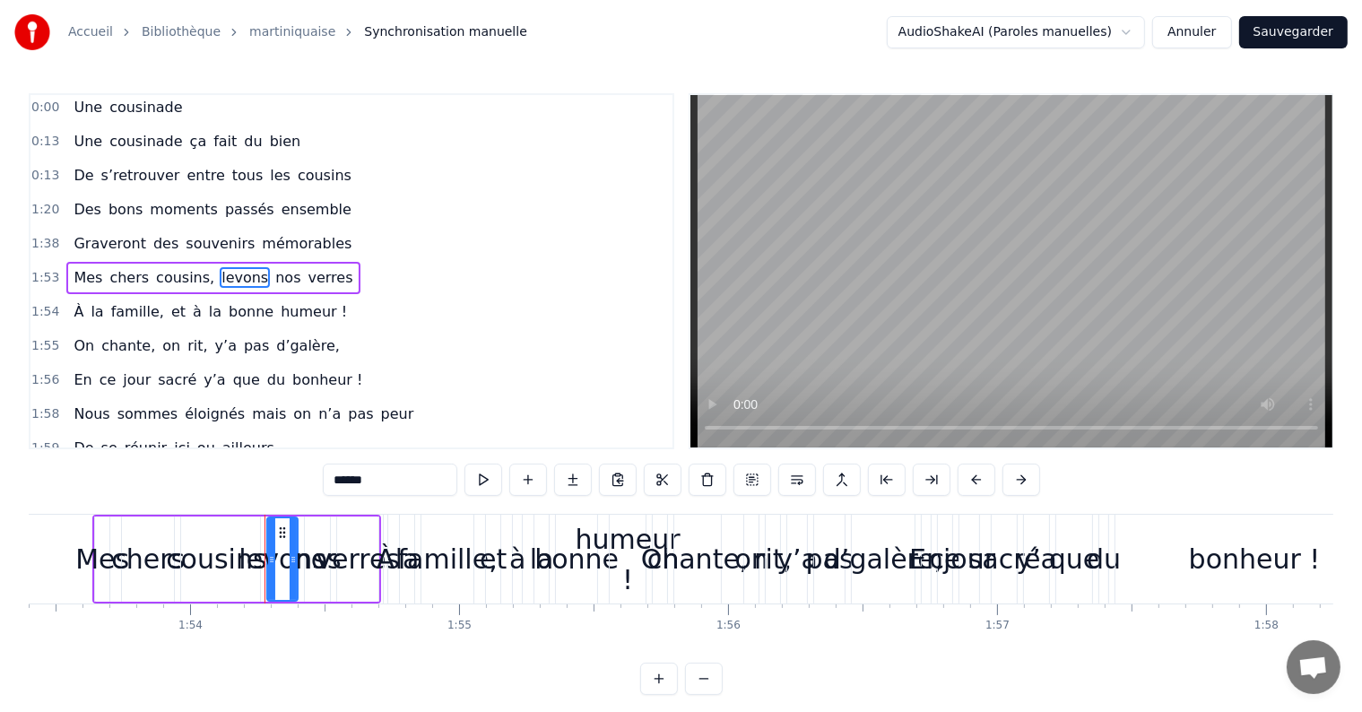
click at [273, 276] on span "nos" at bounding box center [287, 277] width 29 height 21
click at [307, 275] on span "verres" at bounding box center [331, 277] width 48 height 21
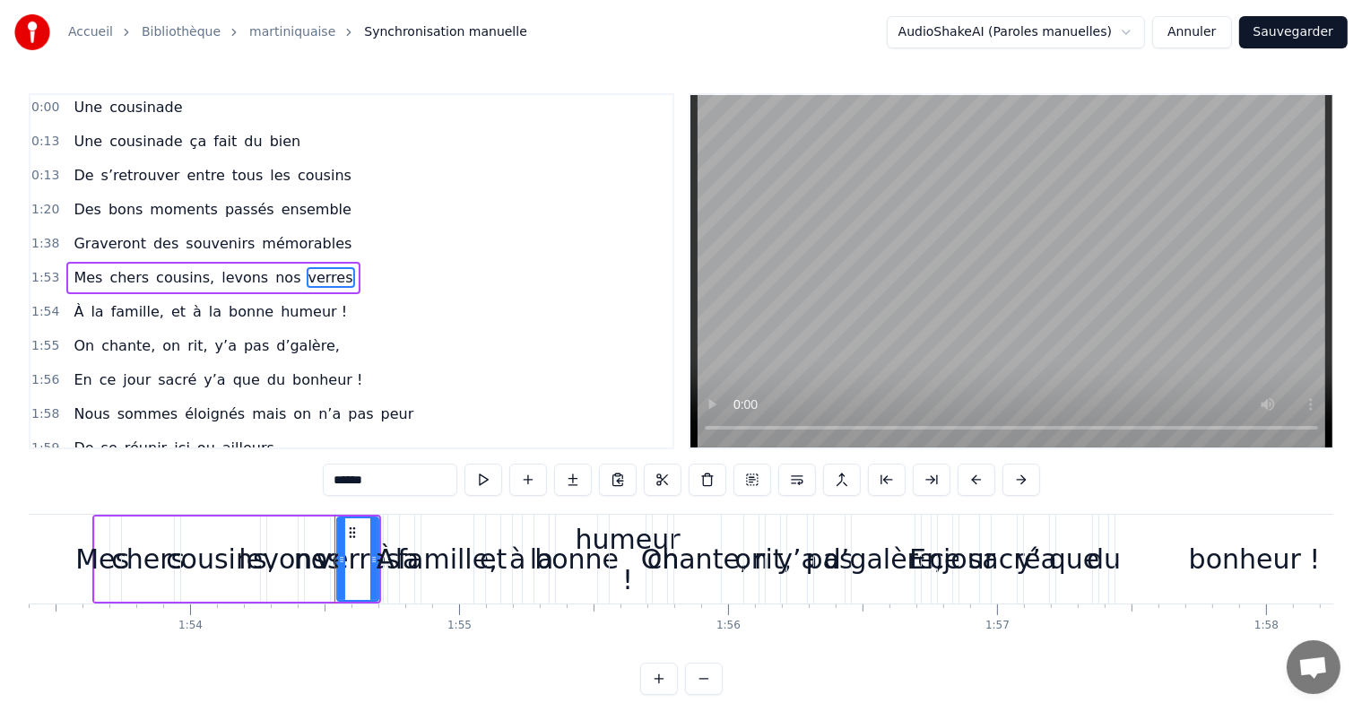
click at [72, 308] on span "À" at bounding box center [78, 311] width 13 height 21
type input "*"
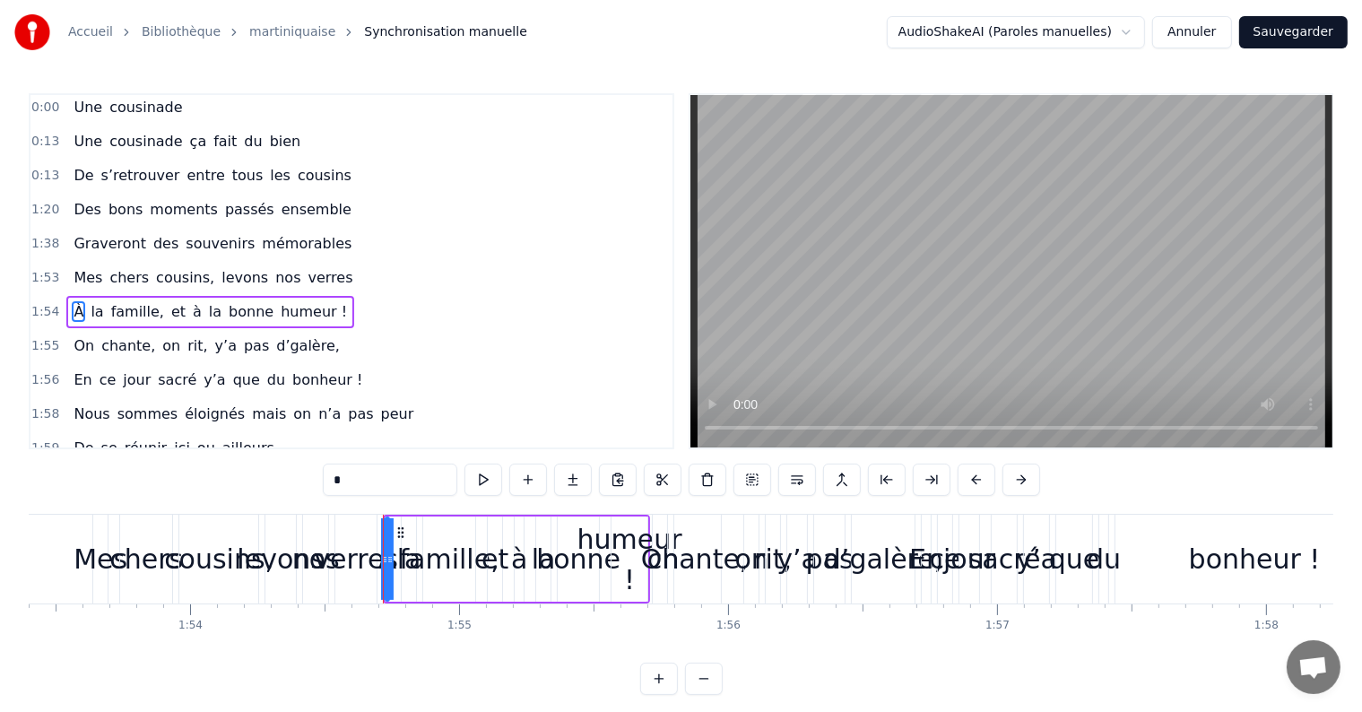
scroll to position [38, 0]
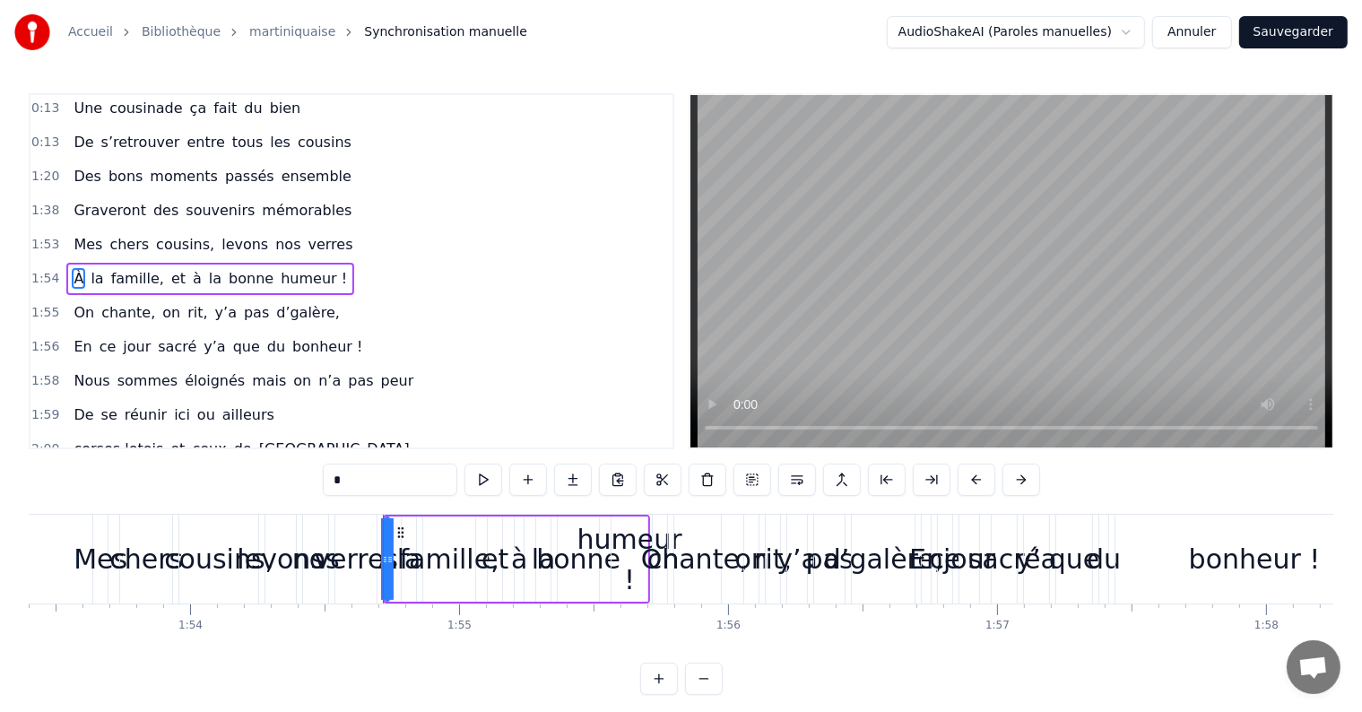
click at [90, 307] on div "On chante, on rit, y’a pas d’galère," at bounding box center [206, 313] width 280 height 32
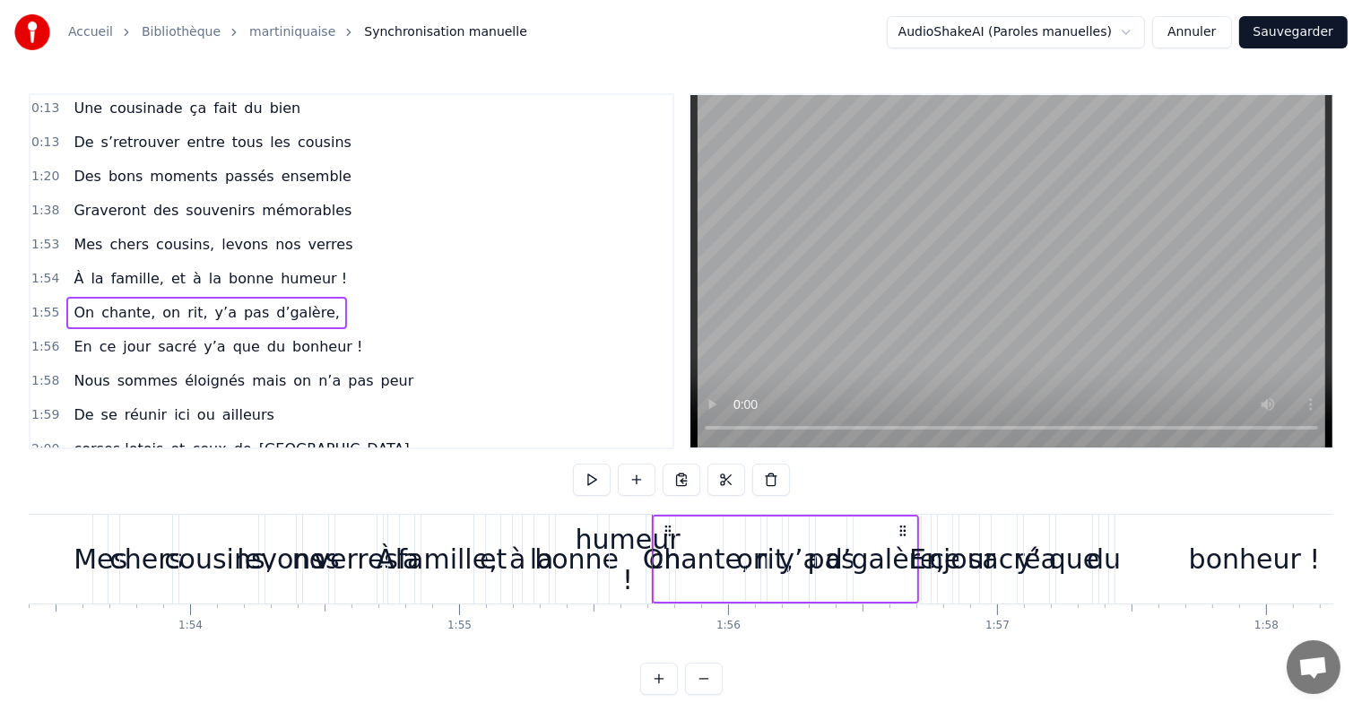
click at [122, 273] on span "famille," at bounding box center [137, 278] width 56 height 21
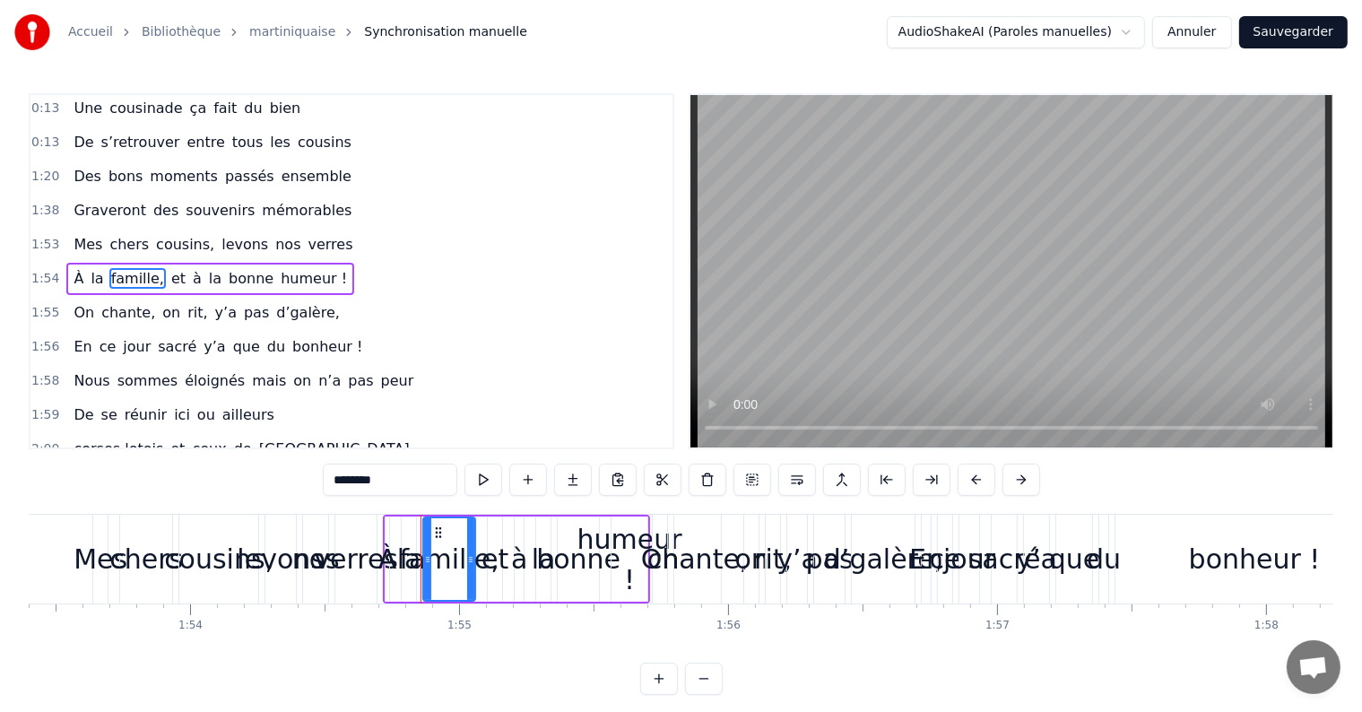
drag, startPoint x: 159, startPoint y: 274, endPoint x: 180, endPoint y: 273, distance: 21.6
click at [169, 274] on span "et" at bounding box center [178, 278] width 18 height 21
click at [191, 273] on span "à" at bounding box center [197, 278] width 13 height 21
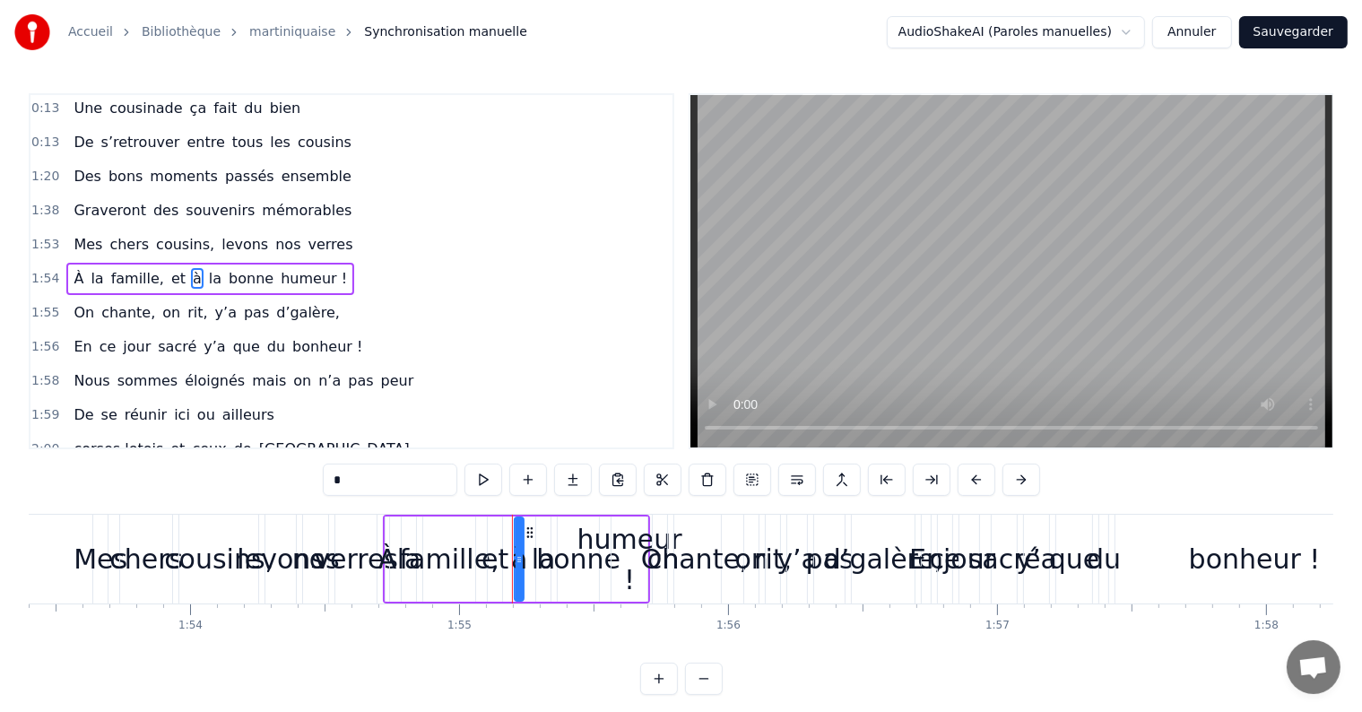
click at [207, 276] on span "la" at bounding box center [215, 278] width 16 height 21
click at [227, 274] on span "bonne" at bounding box center [251, 278] width 48 height 21
click at [279, 268] on span "humeur !" at bounding box center [314, 278] width 70 height 21
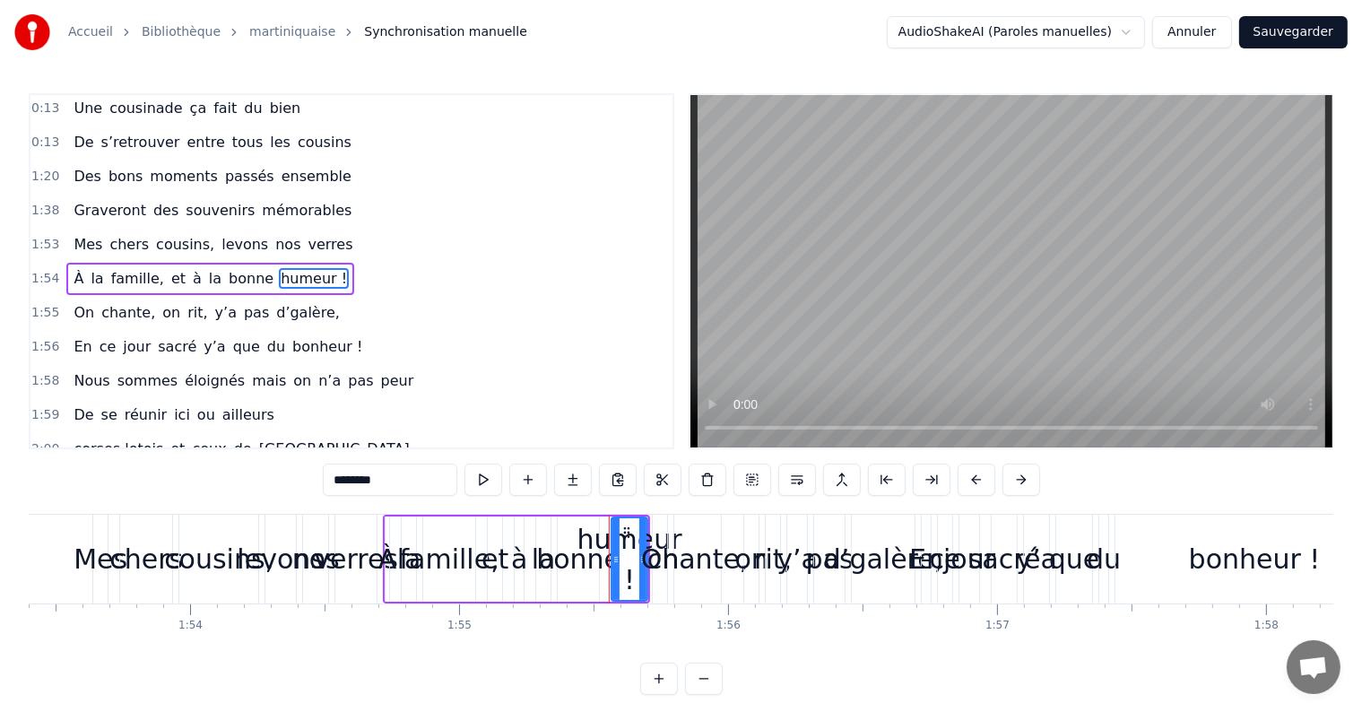
click at [279, 272] on span "humeur !" at bounding box center [314, 278] width 70 height 21
click at [484, 481] on button at bounding box center [483, 480] width 38 height 32
drag, startPoint x: 81, startPoint y: 310, endPoint x: 95, endPoint y: 308, distance: 14.5
click at [82, 310] on span "On" at bounding box center [84, 312] width 24 height 21
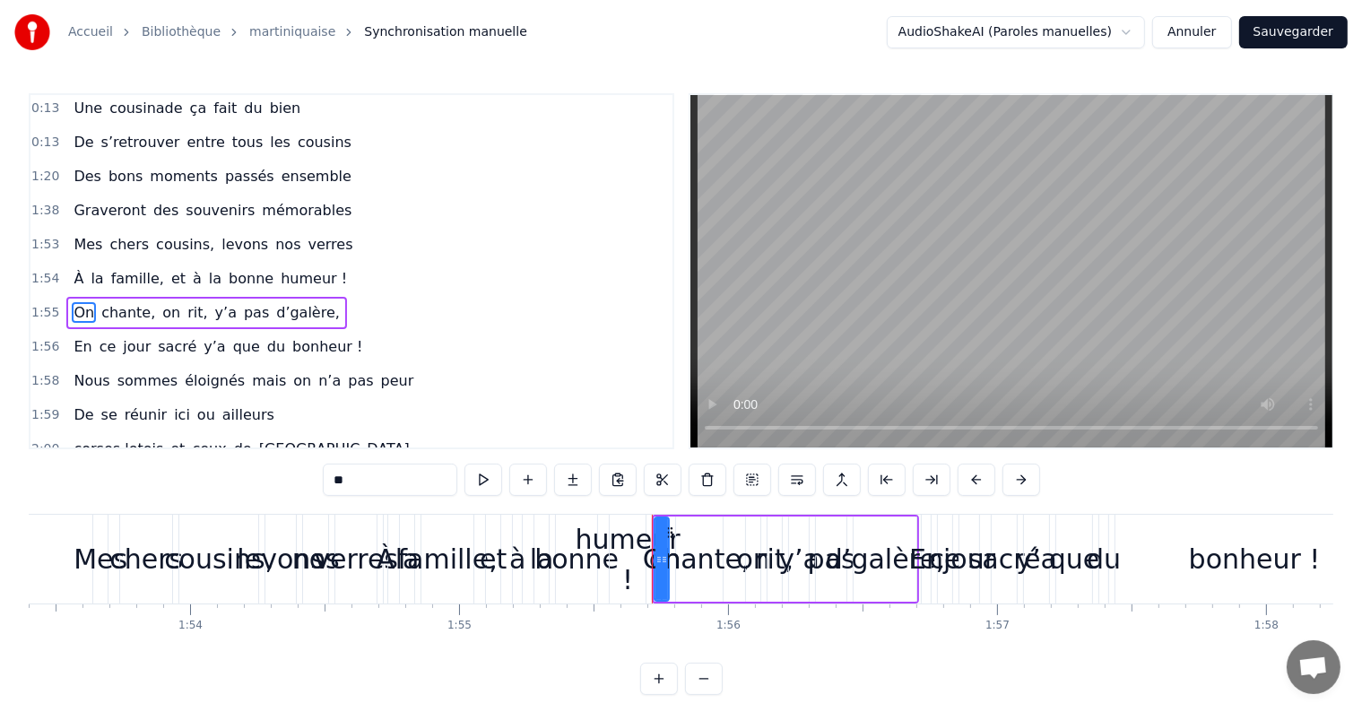
scroll to position [71, 0]
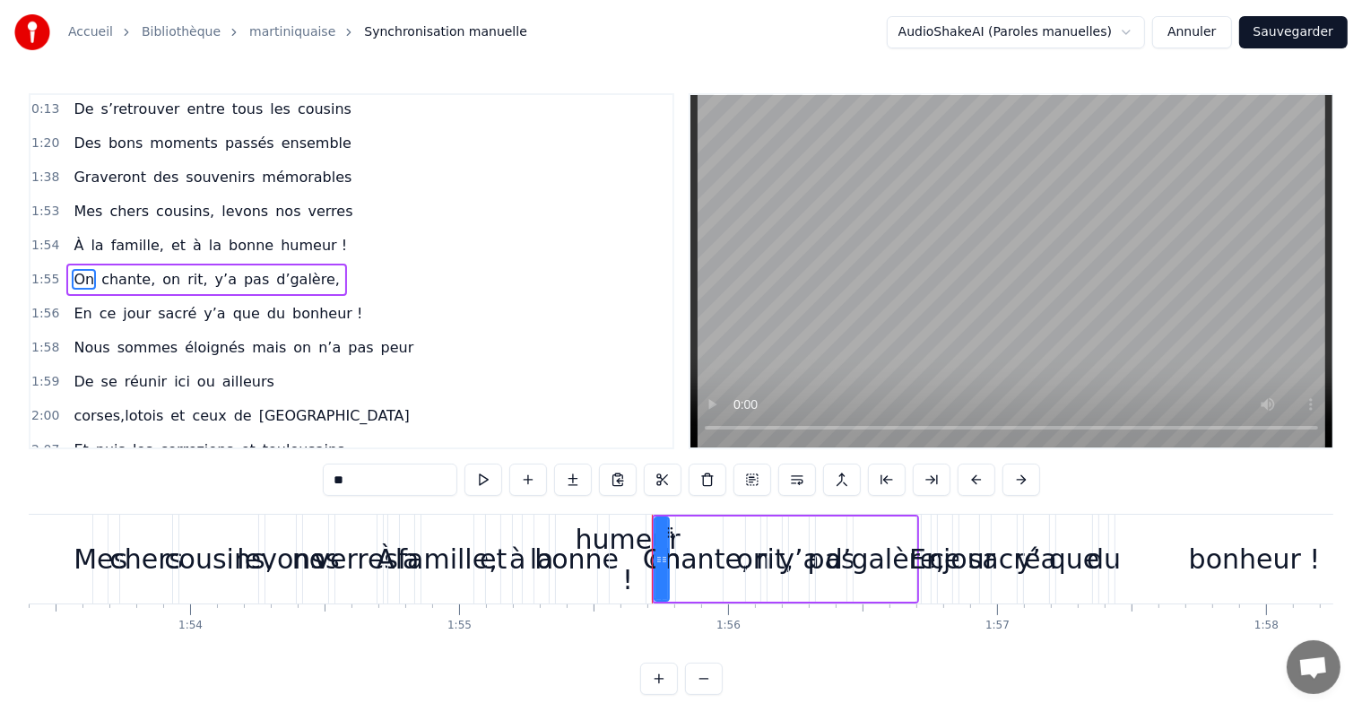
click at [115, 276] on span "chante," at bounding box center [128, 279] width 57 height 21
click at [160, 275] on span "on" at bounding box center [171, 279] width 22 height 21
click at [186, 273] on span "rit," at bounding box center [197, 279] width 23 height 21
click at [213, 274] on span "y’a" at bounding box center [225, 279] width 25 height 21
click at [242, 279] on span "pas" at bounding box center [256, 279] width 29 height 21
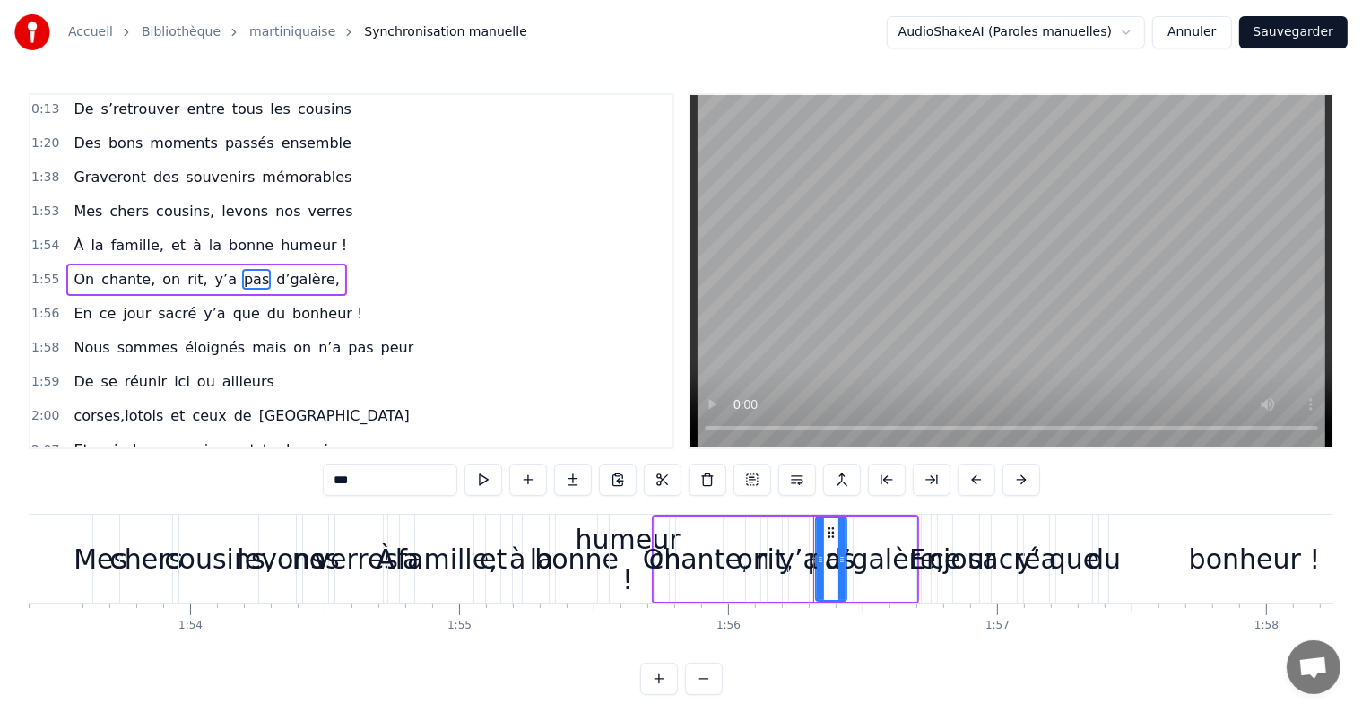
click at [280, 273] on span "d’galère," at bounding box center [307, 279] width 67 height 21
type input "*********"
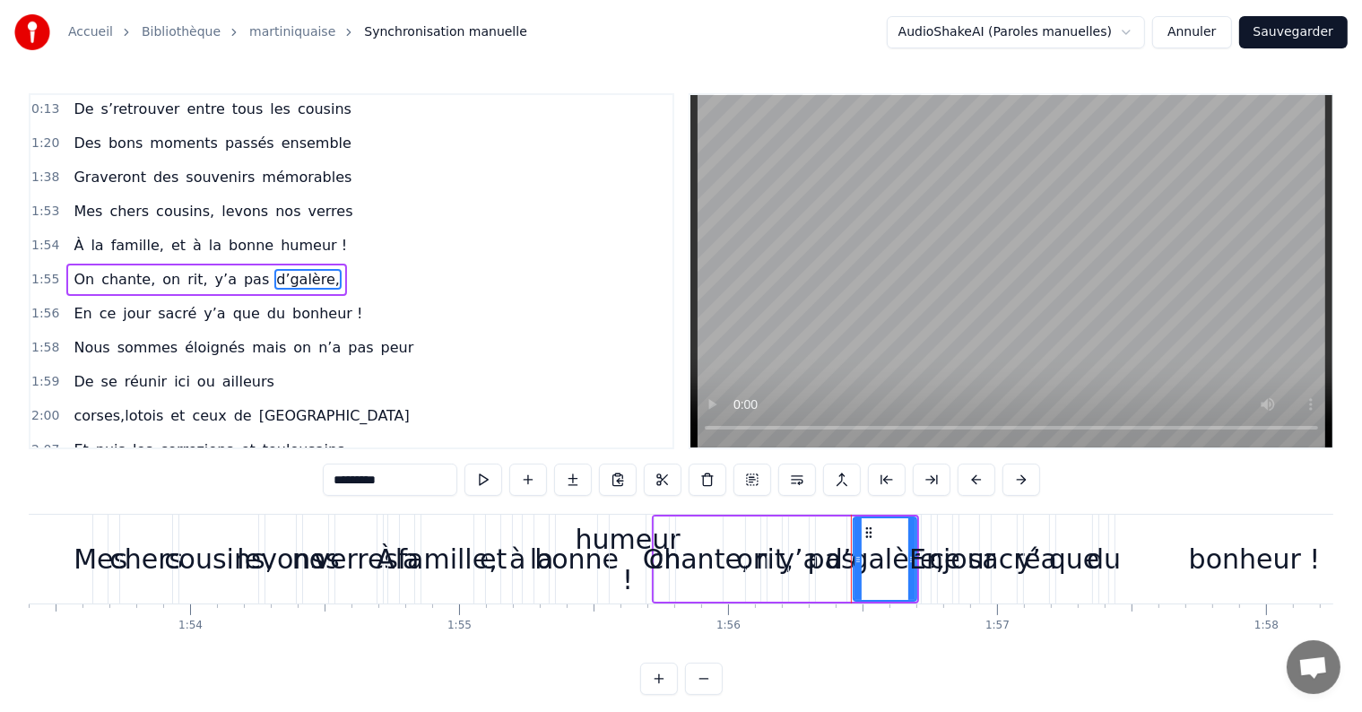
click at [1141, 32] on html "Accueil Bibliothèque martiniquaise Synchronisation manuelle AudioShakeAI (Parol…" at bounding box center [681, 362] width 1362 height 724
click at [1140, 28] on html "Accueil Bibliothèque martiniquaise Synchronisation manuelle AudioShakeAI (Parol…" at bounding box center [681, 362] width 1362 height 724
click at [1198, 36] on button "Annuler" at bounding box center [1191, 32] width 79 height 32
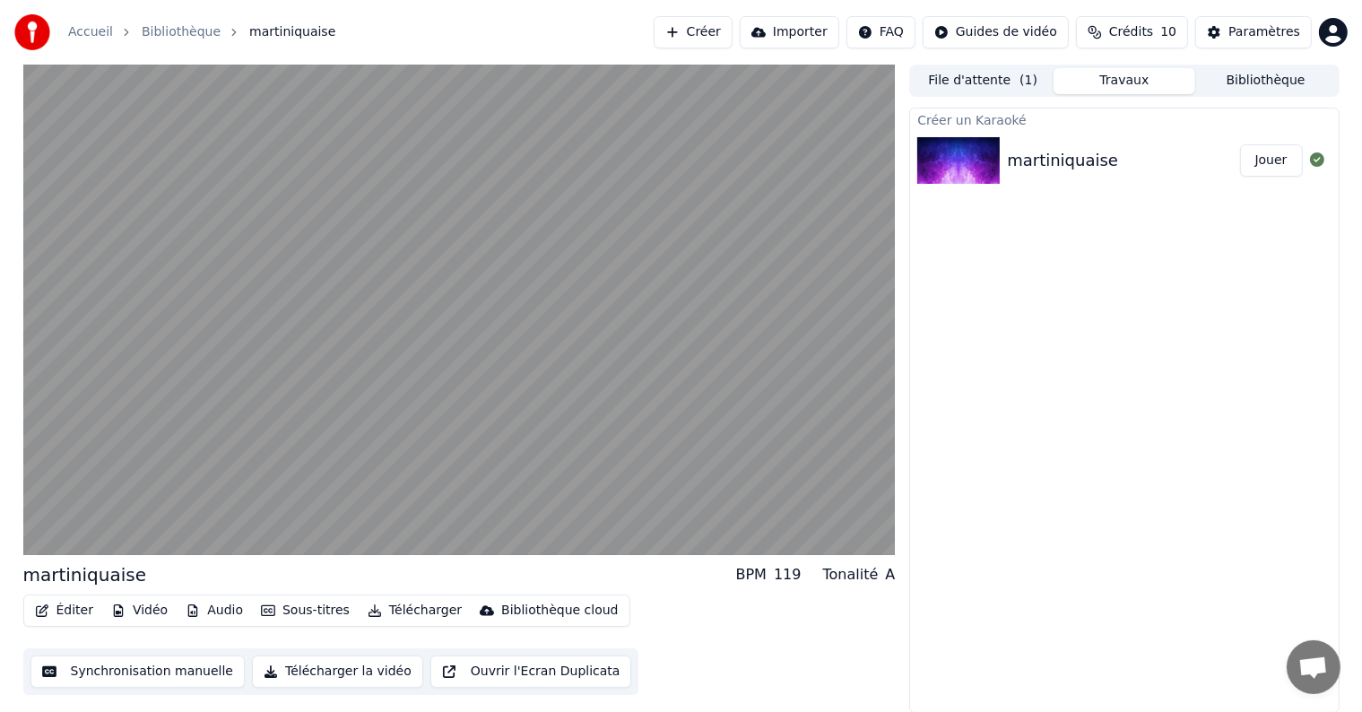
click at [1020, 36] on html "Accueil Bibliothèque martiniquaise Créer Importer FAQ Guides de vidéo Crédits 1…" at bounding box center [681, 356] width 1362 height 712
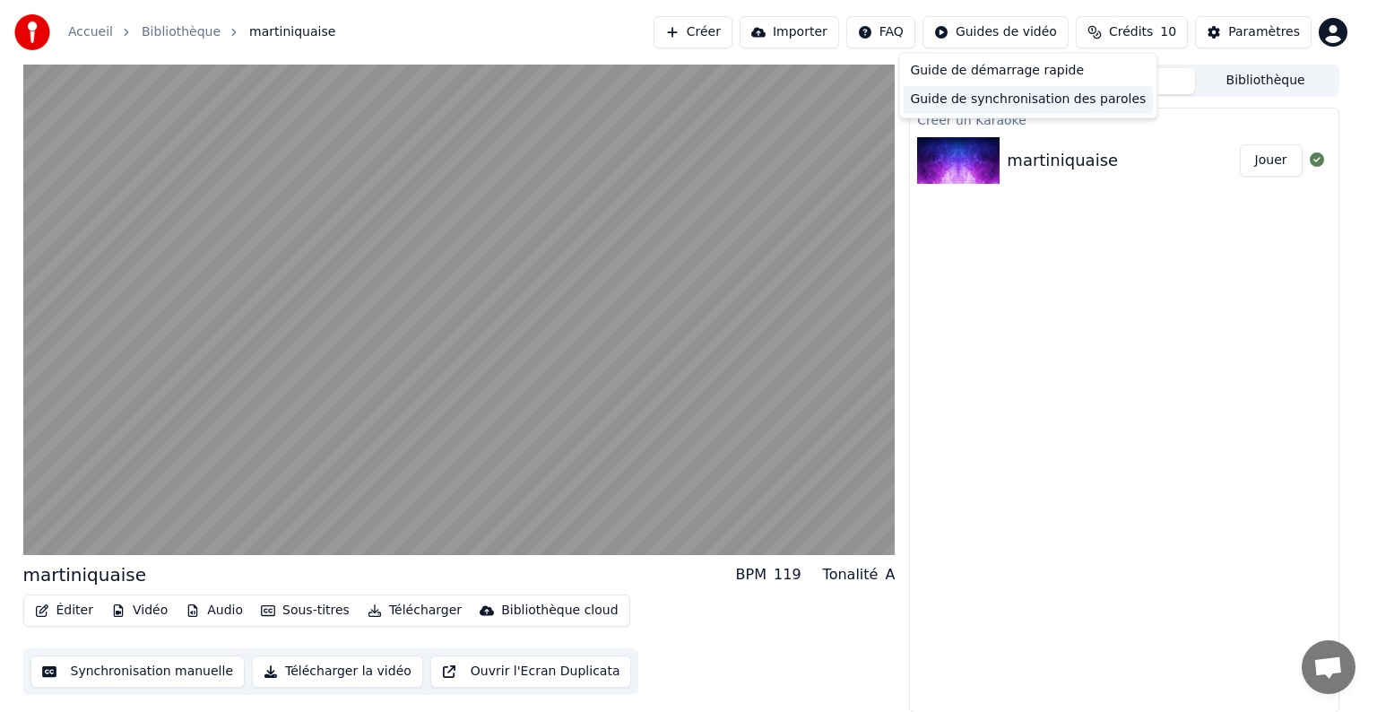
click at [1025, 107] on div "Guide de synchronisation des paroles" at bounding box center [1028, 99] width 250 height 29
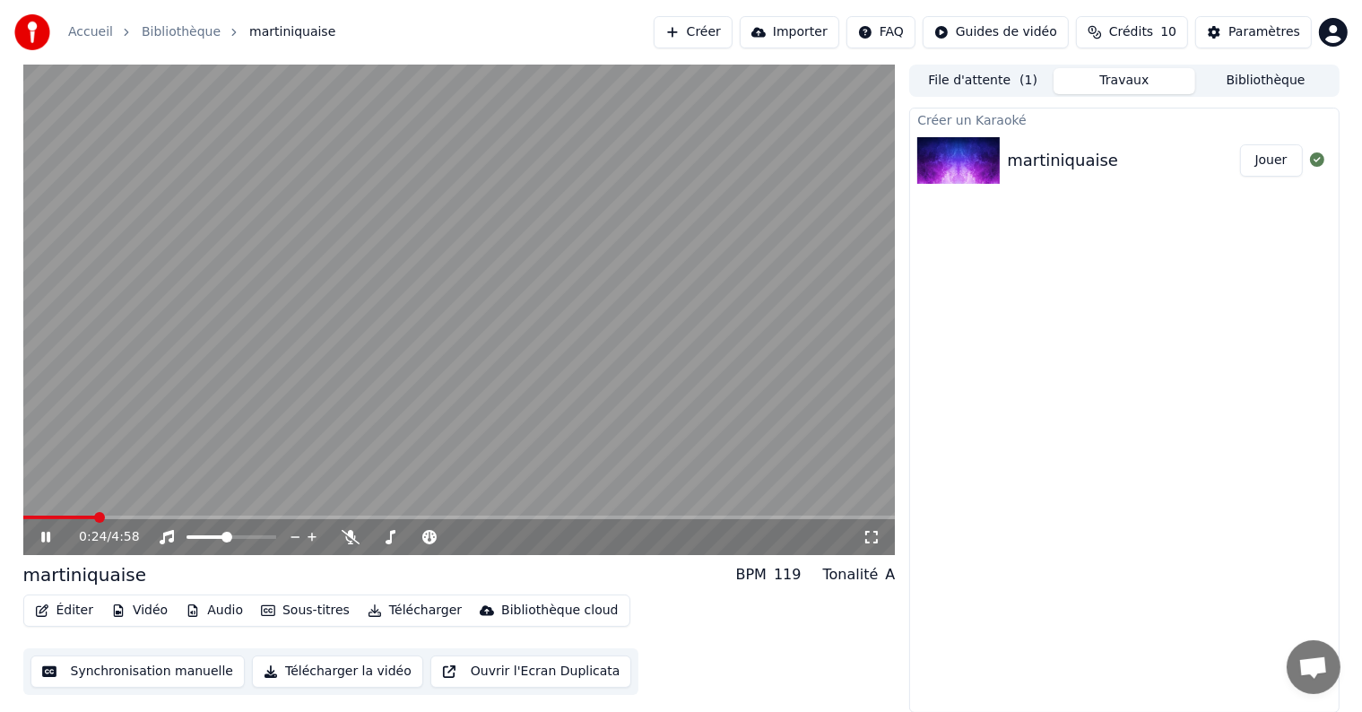
click at [44, 536] on icon at bounding box center [45, 537] width 9 height 11
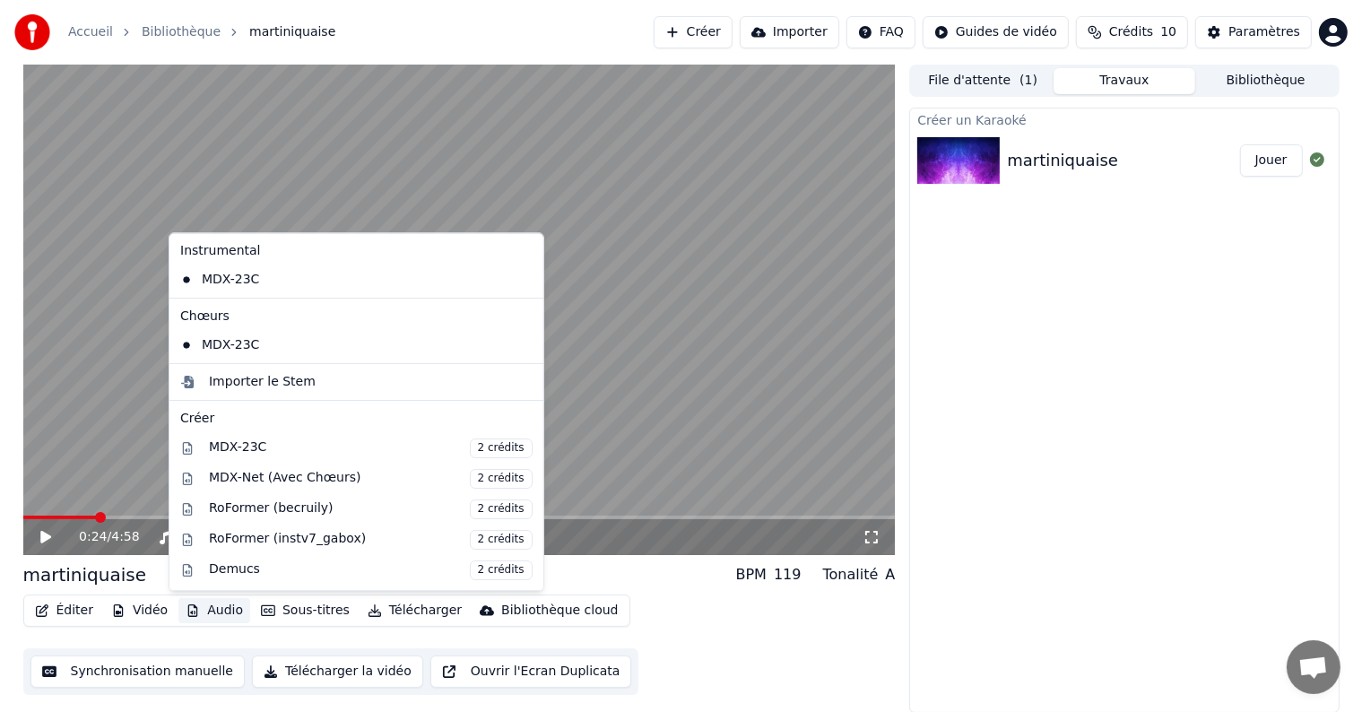
click at [229, 613] on button "Audio" at bounding box center [214, 610] width 72 height 25
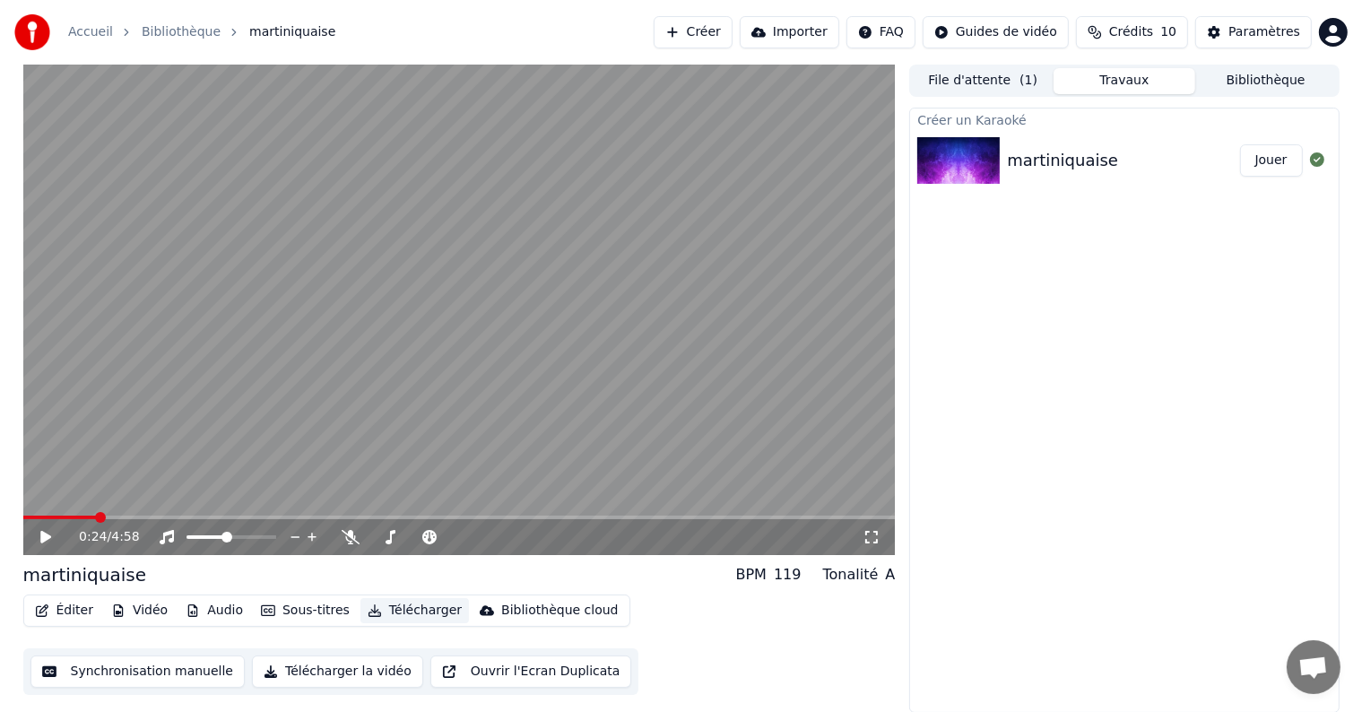
click at [423, 610] on button "Télécharger" at bounding box center [414, 610] width 108 height 25
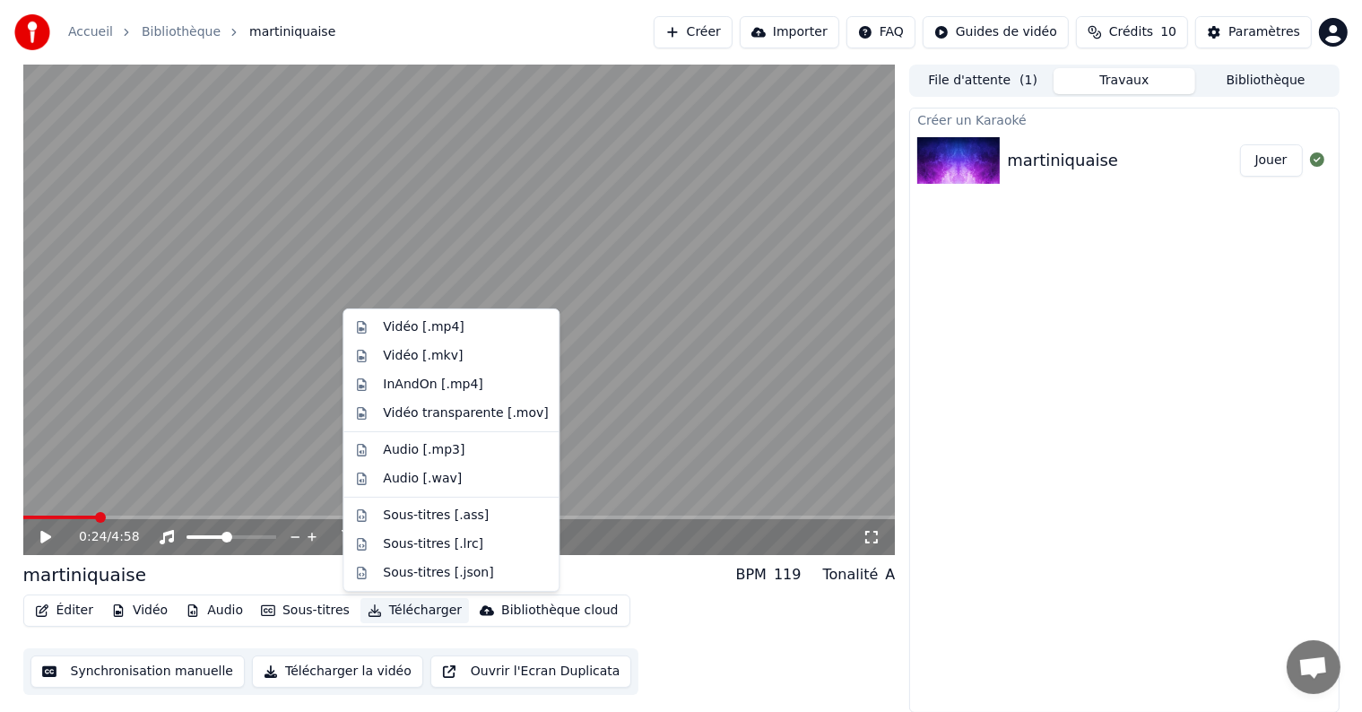
click at [405, 614] on button "Télécharger" at bounding box center [414, 610] width 108 height 25
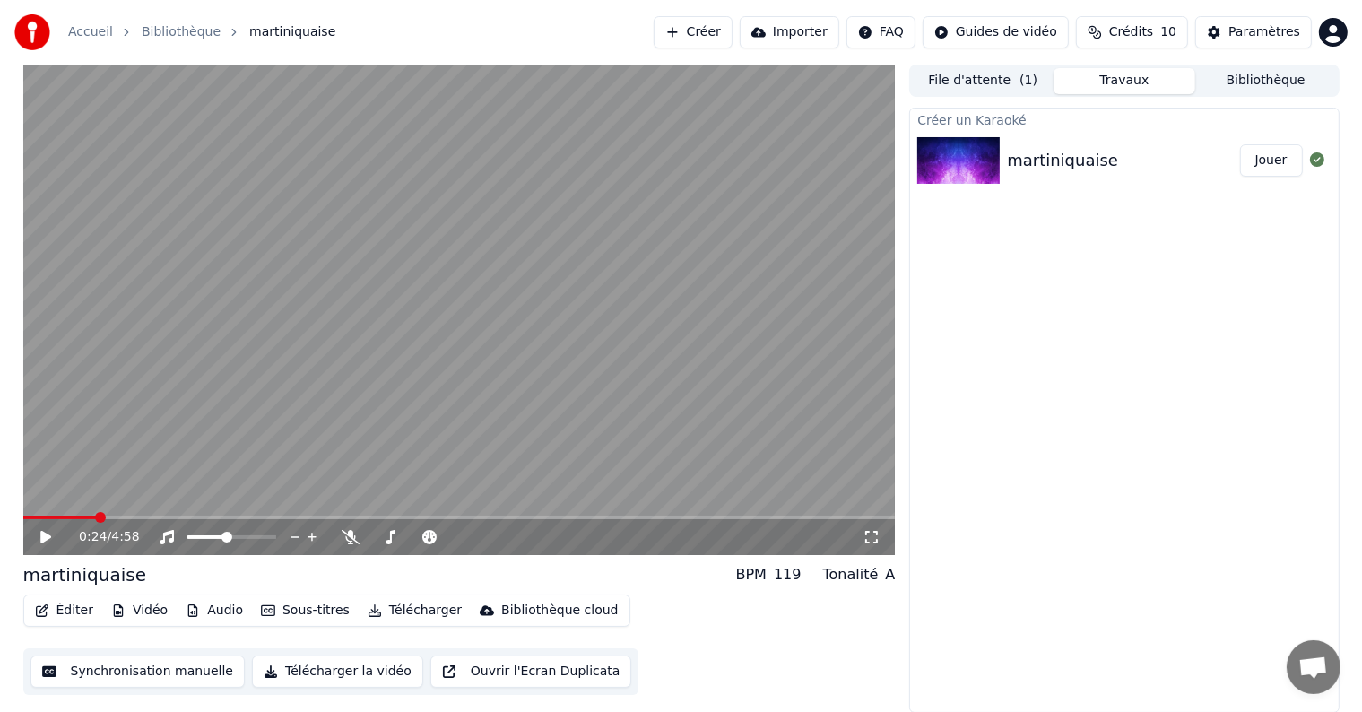
click at [831, 653] on div "Éditer Vidéo Audio Sous-titres Télécharger Bibliothèque cloud Synchronisation m…" at bounding box center [459, 644] width 872 height 100
click at [392, 537] on icon at bounding box center [390, 537] width 18 height 14
click at [310, 537] on icon at bounding box center [312, 537] width 17 height 18
click at [872, 537] on icon at bounding box center [872, 537] width 18 height 14
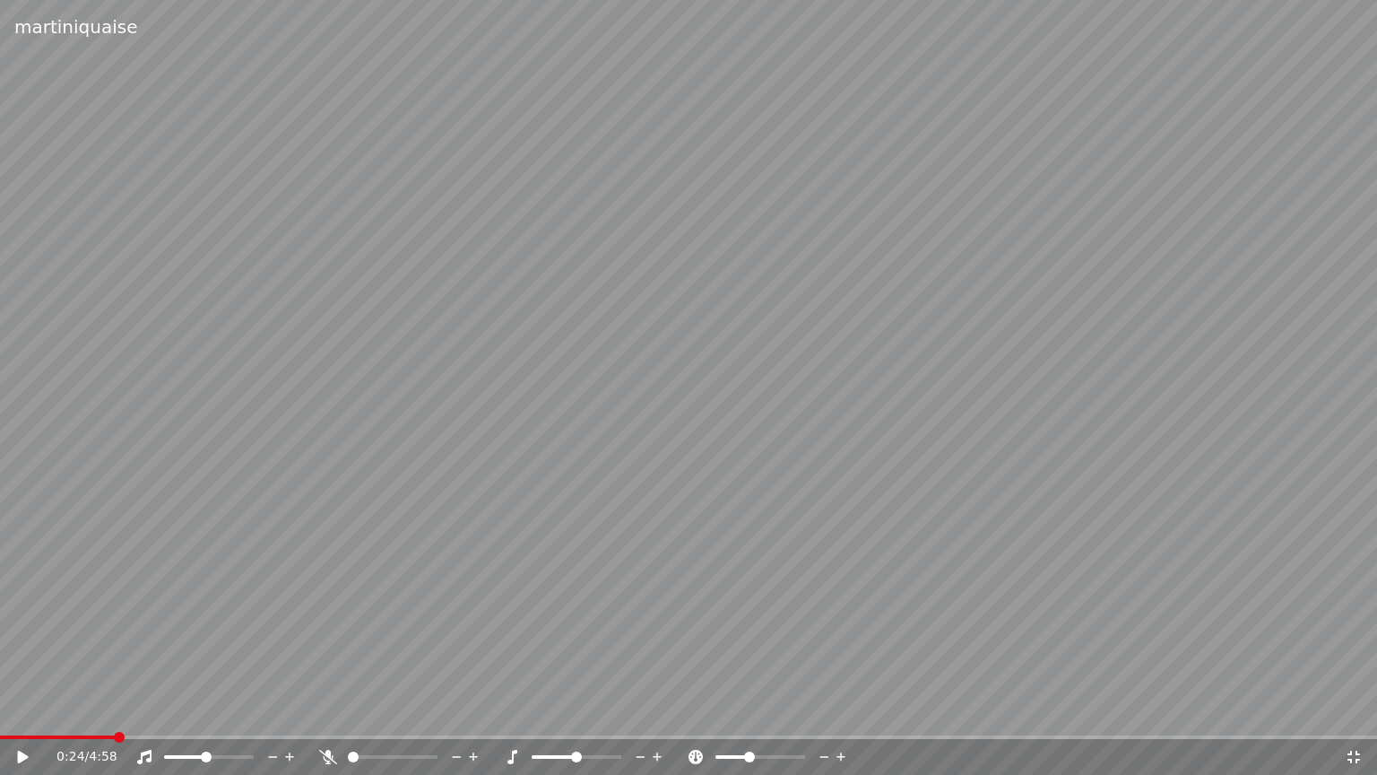
click at [1355, 711] on icon at bounding box center [1354, 757] width 18 height 14
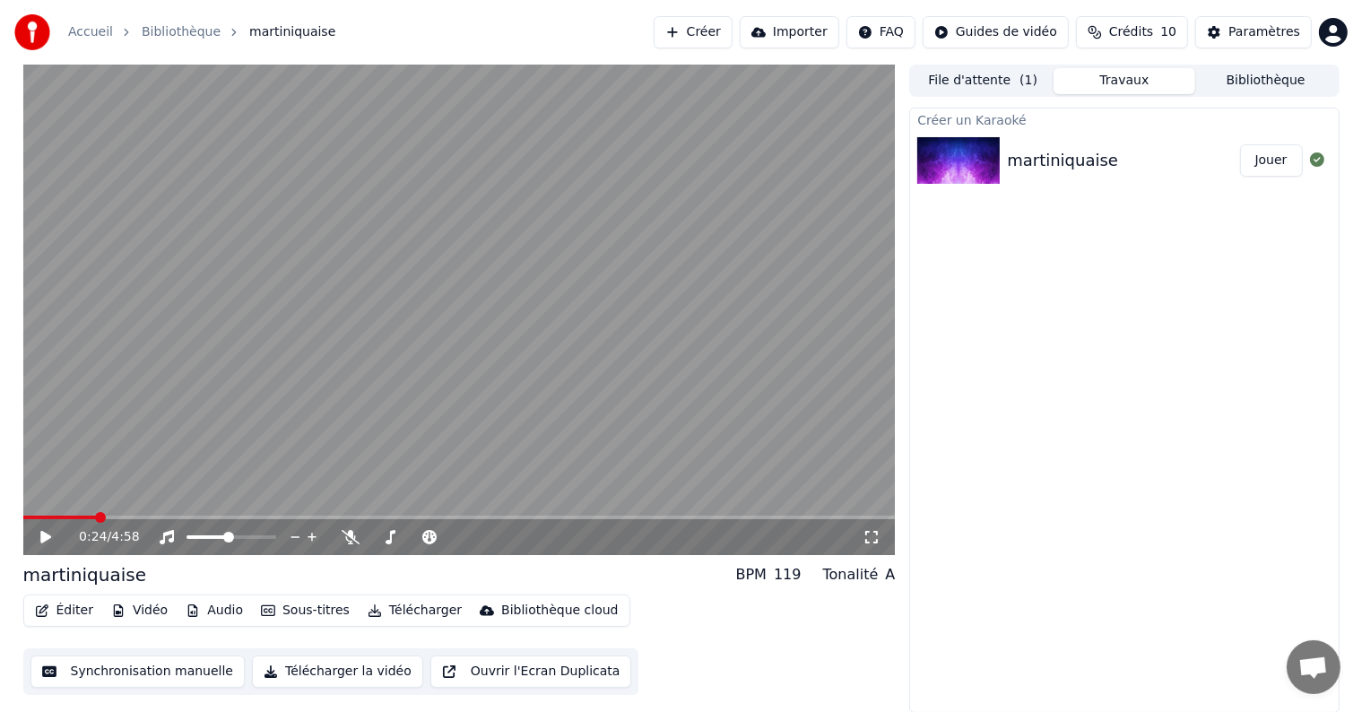
click at [1117, 507] on div "Créer un Karaoké martiniquaise Jouer" at bounding box center [1123, 410] width 429 height 605
